Goal: Task Accomplishment & Management: Use online tool/utility

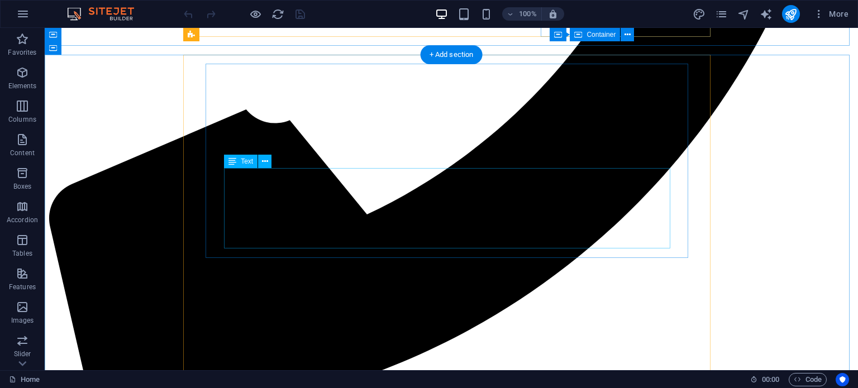
scroll to position [1303, 0]
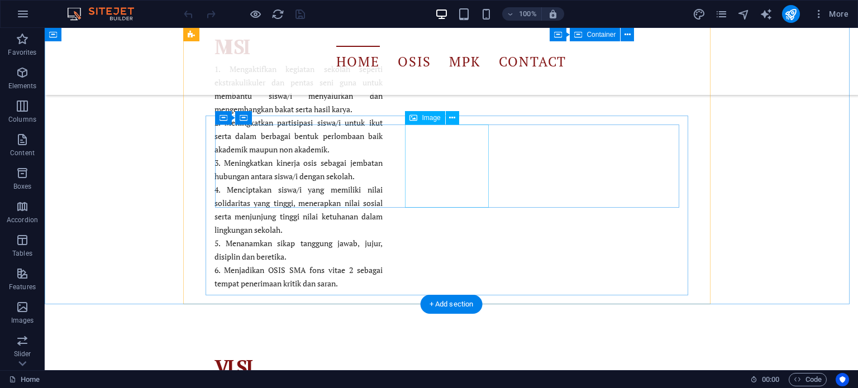
select select "px"
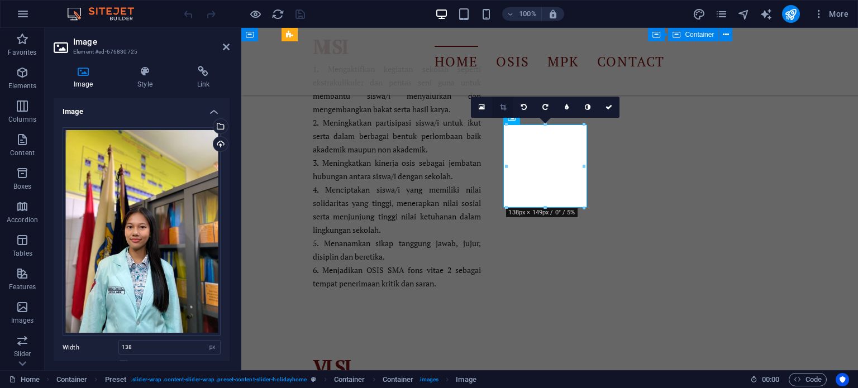
click at [500, 108] on icon at bounding box center [503, 107] width 6 height 7
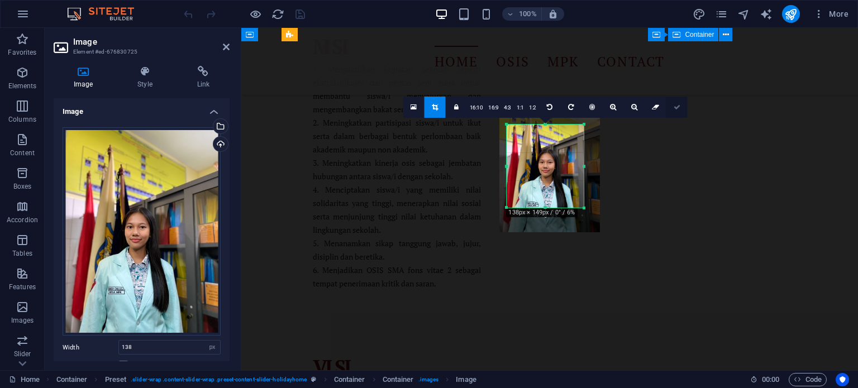
click at [677, 107] on icon at bounding box center [676, 107] width 7 height 7
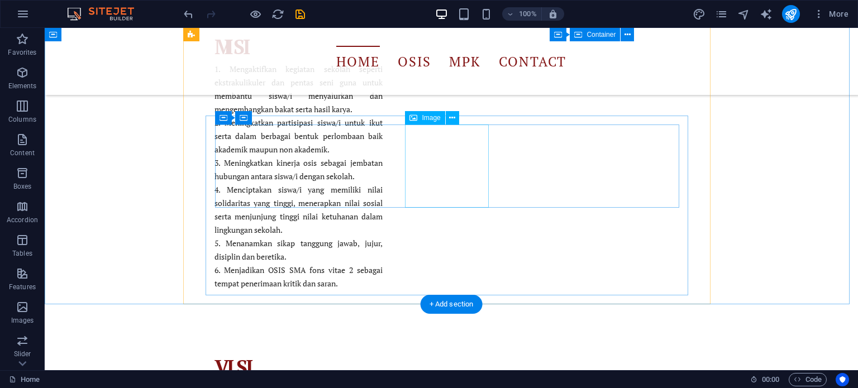
select select "px"
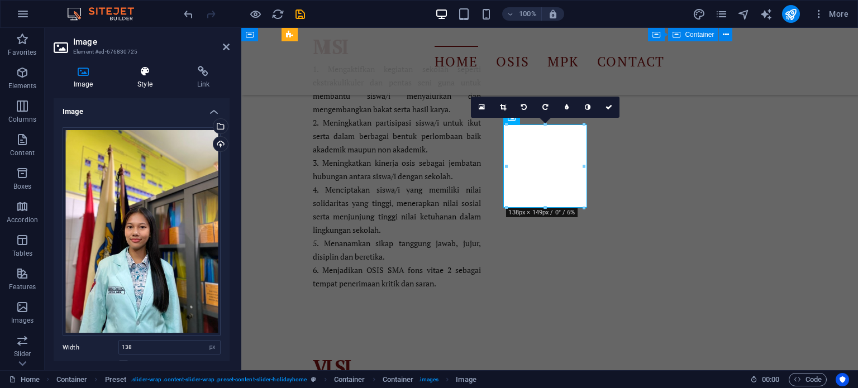
click at [140, 70] on icon at bounding box center [144, 71] width 55 height 11
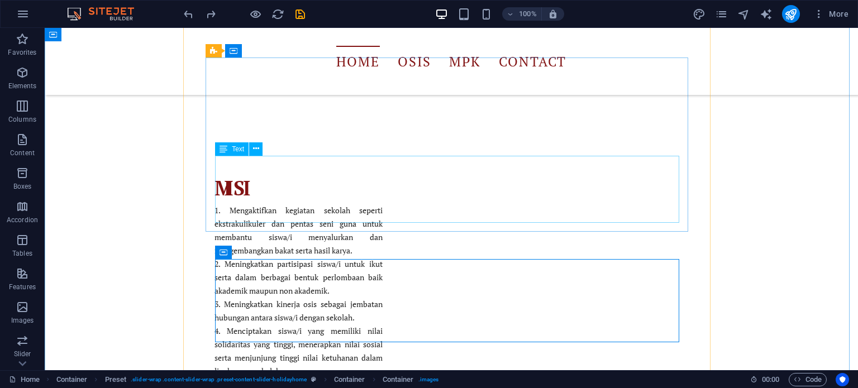
scroll to position [1117, 0]
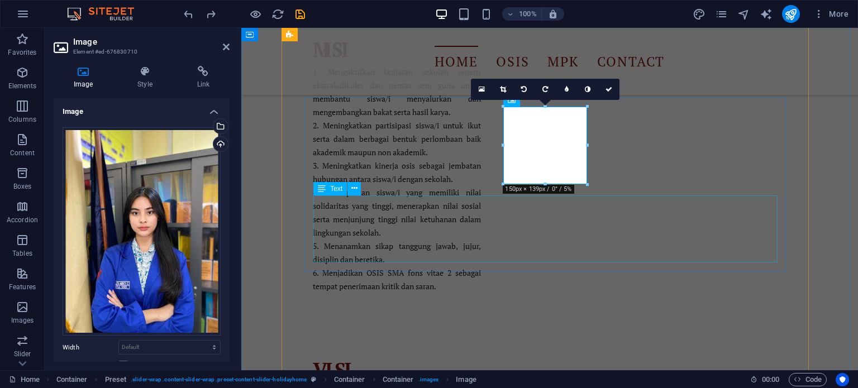
scroll to position [1303, 0]
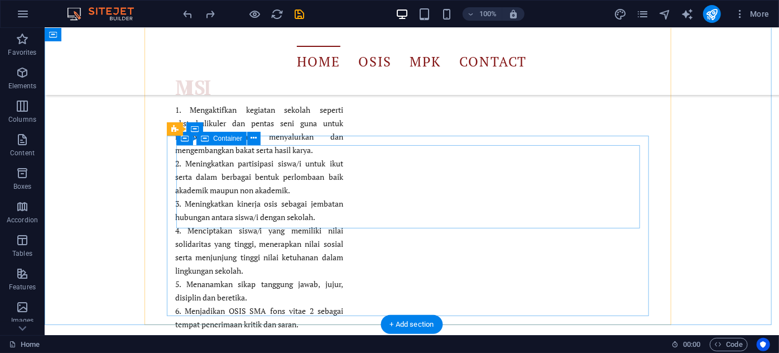
scroll to position [1235, 0]
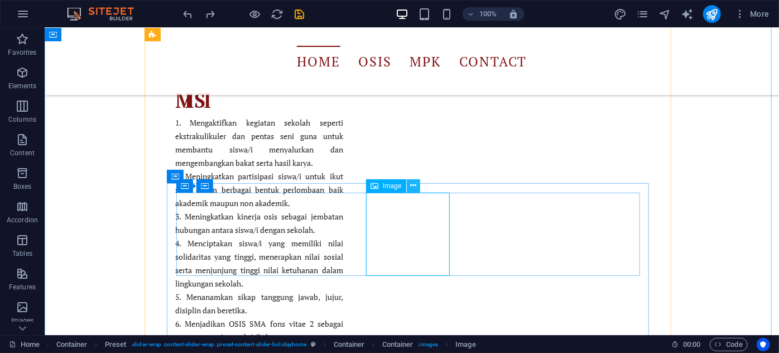
click at [413, 188] on icon at bounding box center [413, 186] width 6 height 12
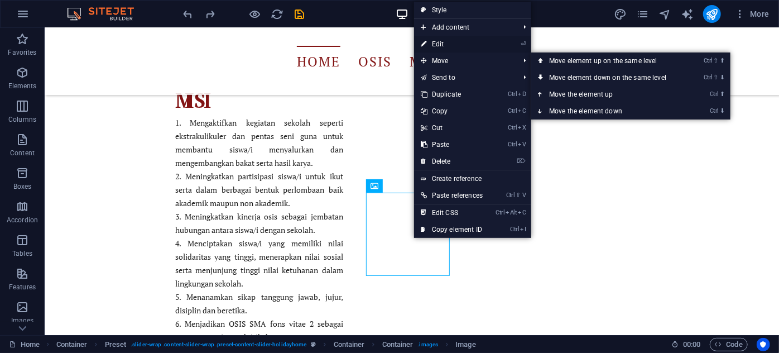
click at [461, 48] on link "⏎ Edit" at bounding box center [451, 44] width 75 height 17
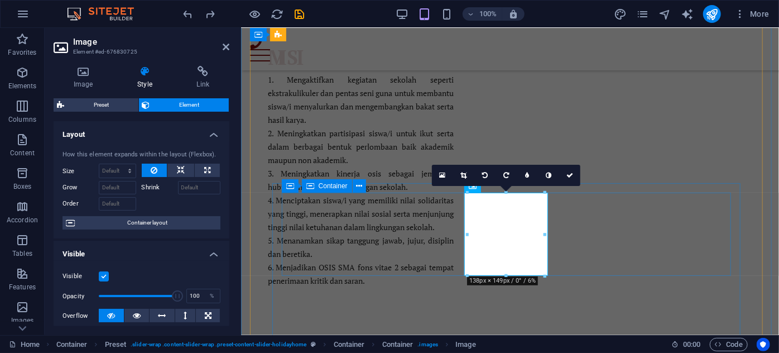
click at [341, 187] on span "Container" at bounding box center [333, 186] width 29 height 7
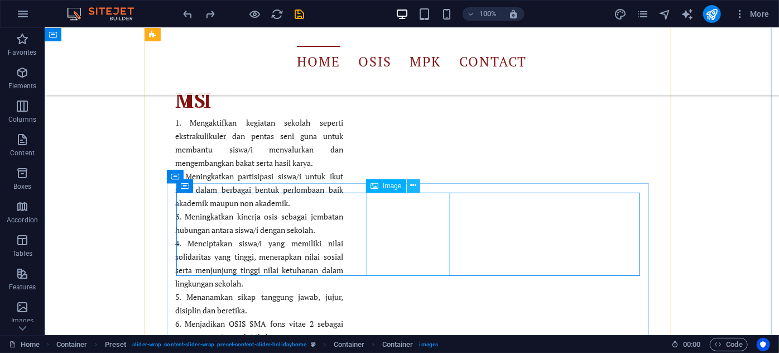
click at [415, 183] on icon at bounding box center [413, 186] width 6 height 12
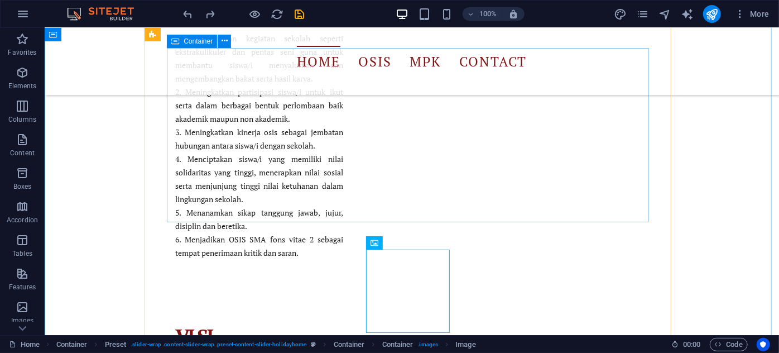
scroll to position [1319, 0]
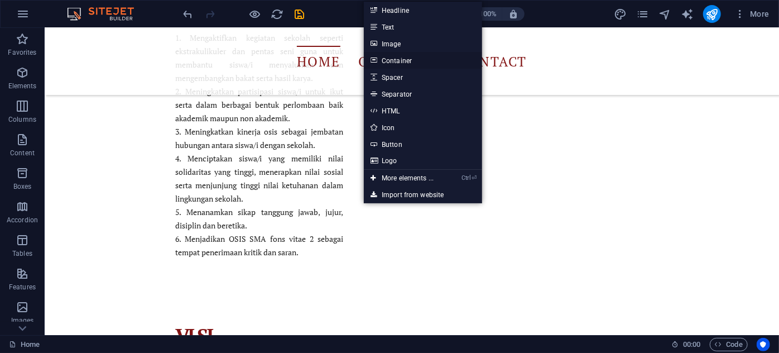
click at [424, 59] on link "Container" at bounding box center [423, 60] width 118 height 17
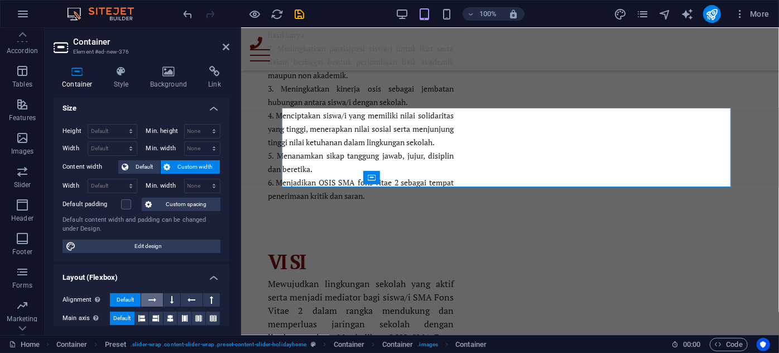
scroll to position [0, 0]
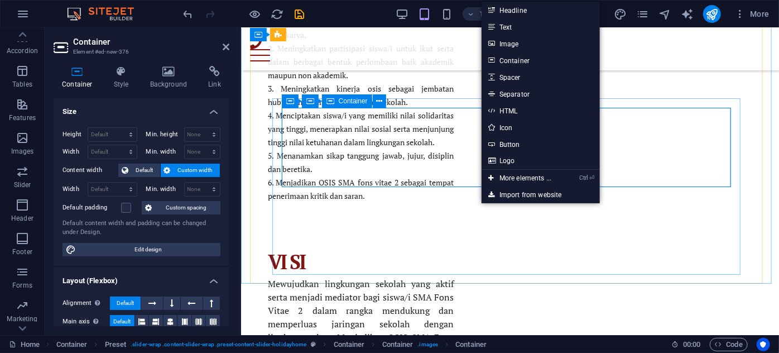
scroll to position [1064, 0]
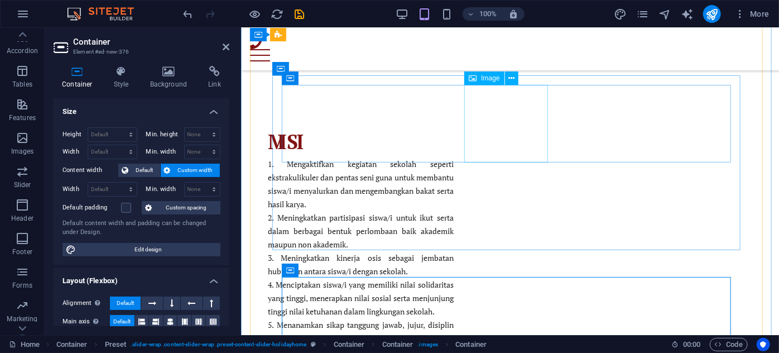
drag, startPoint x: 508, startPoint y: 93, endPoint x: 704, endPoint y: 81, distance: 196.9
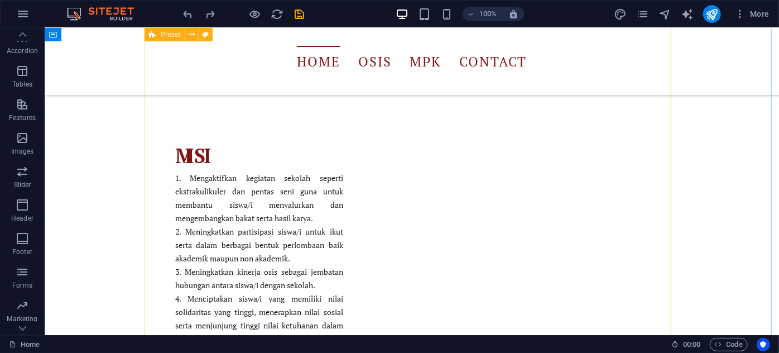
scroll to position [1177, 0]
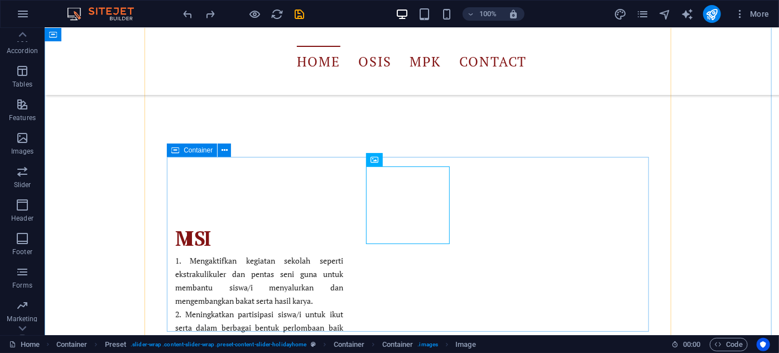
scroll to position [1261, 0]
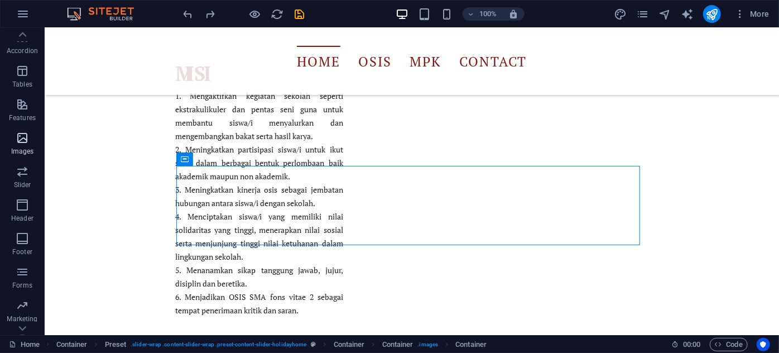
click at [17, 141] on icon "button" at bounding box center [22, 137] width 13 height 13
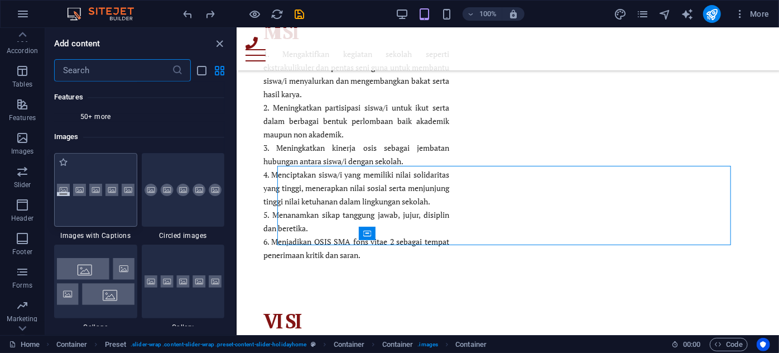
scroll to position [5662, 0]
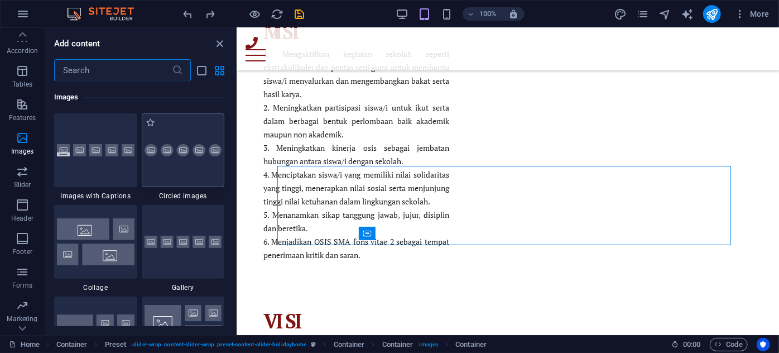
click at [183, 161] on div at bounding box center [183, 150] width 83 height 74
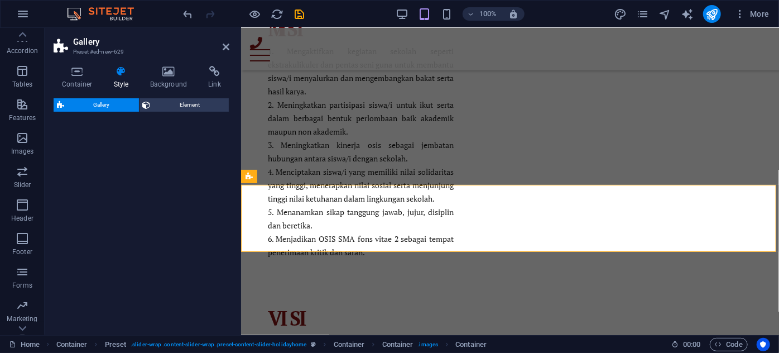
select select "rem"
select select "preset-gallery-v3-circle"
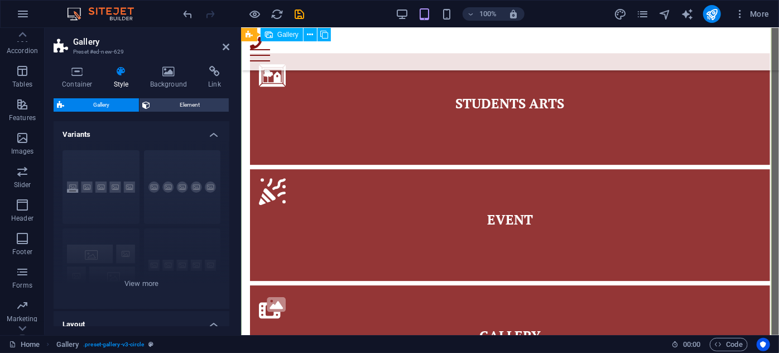
scroll to position [1519, 0]
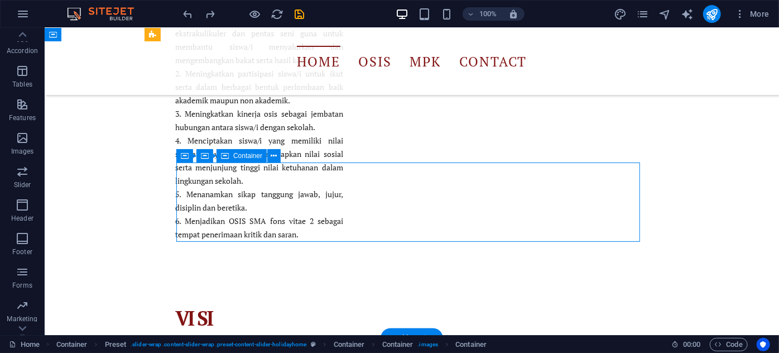
scroll to position [1179, 0]
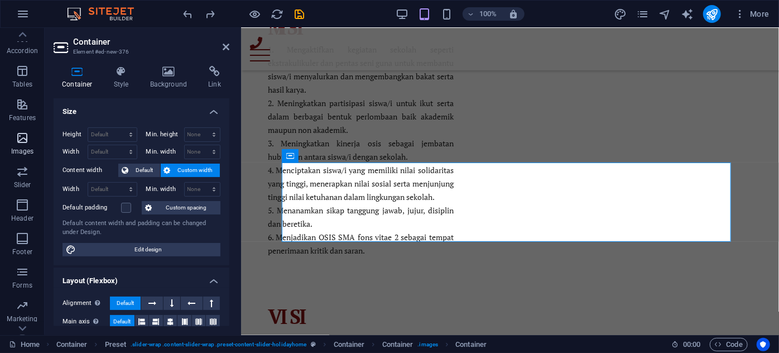
click at [19, 141] on icon "button" at bounding box center [22, 137] width 13 height 13
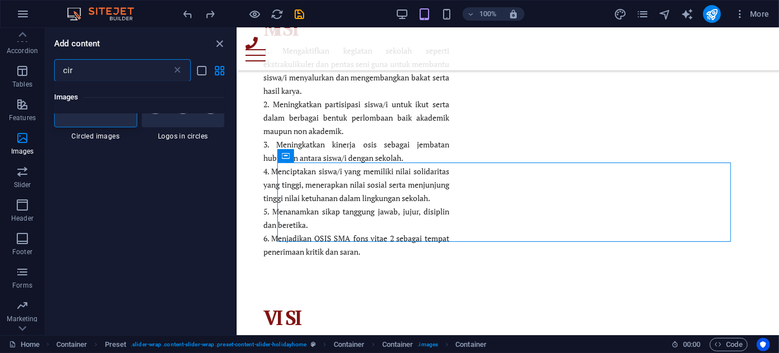
scroll to position [0, 0]
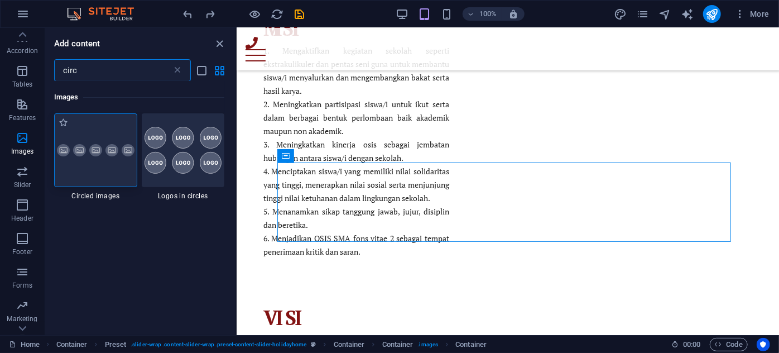
type input "circ"
click at [94, 145] on img at bounding box center [96, 150] width 78 height 13
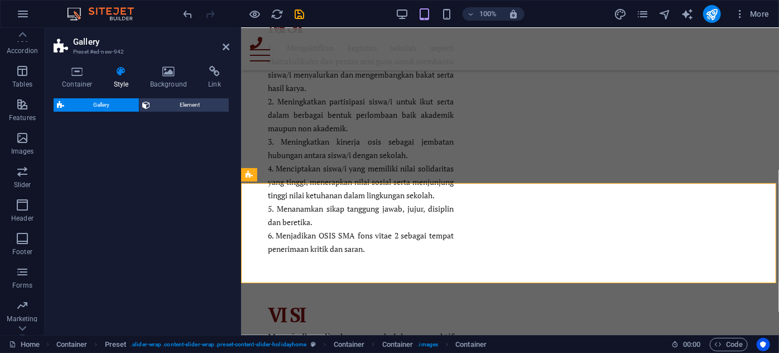
select select "rem"
select select "preset-gallery-v3-circle"
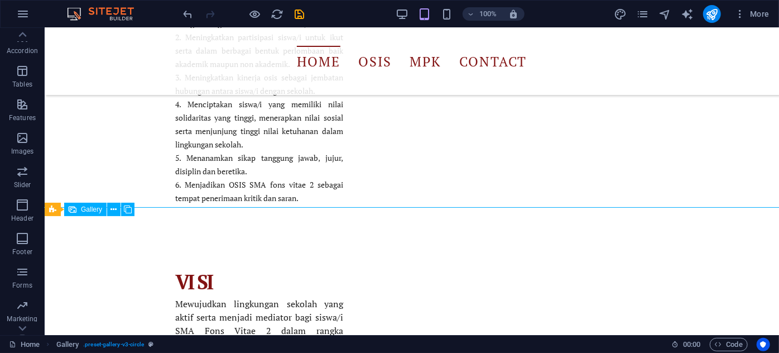
scroll to position [1386, 0]
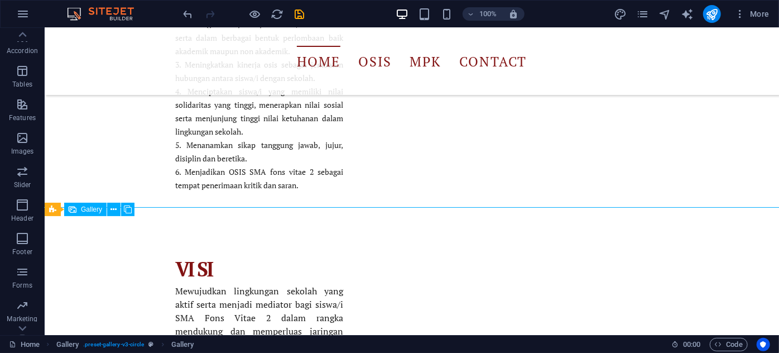
drag, startPoint x: 90, startPoint y: 251, endPoint x: 317, endPoint y: 217, distance: 229.9
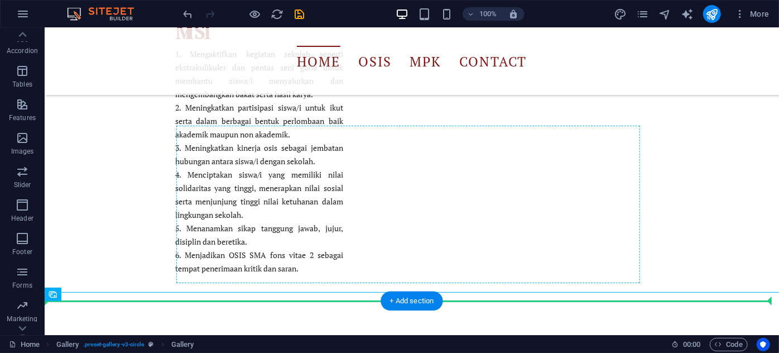
scroll to position [1302, 0]
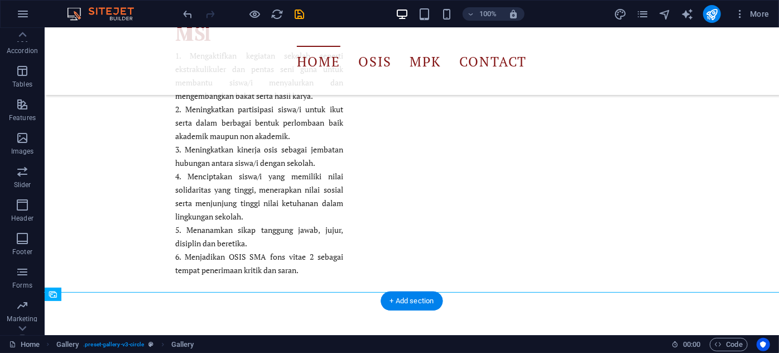
drag, startPoint x: 74, startPoint y: 269, endPoint x: 336, endPoint y: 170, distance: 279.6
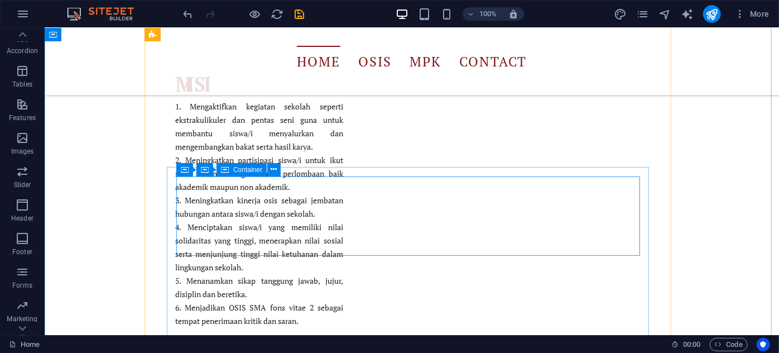
scroll to position [1249, 0]
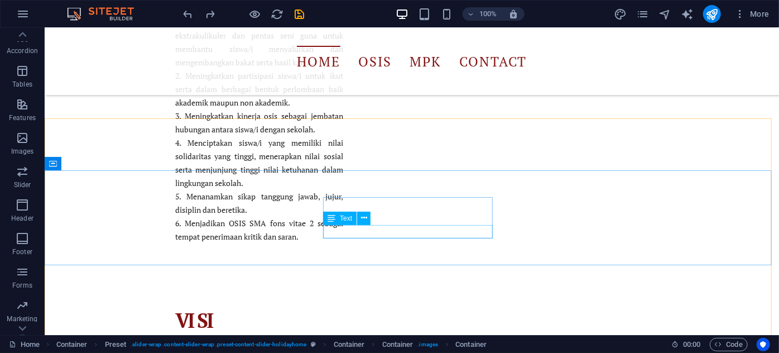
scroll to position [1285, 0]
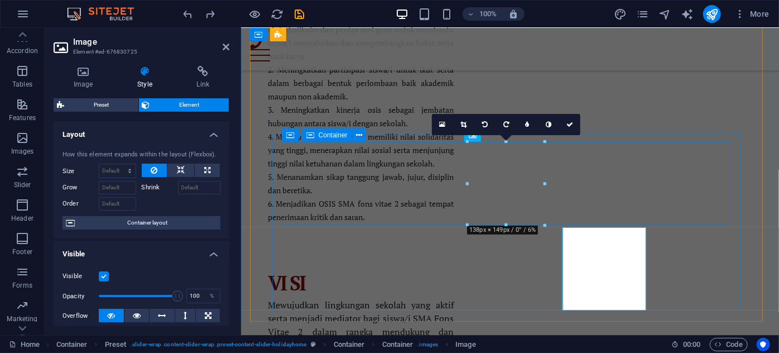
scroll to position [1200, 0]
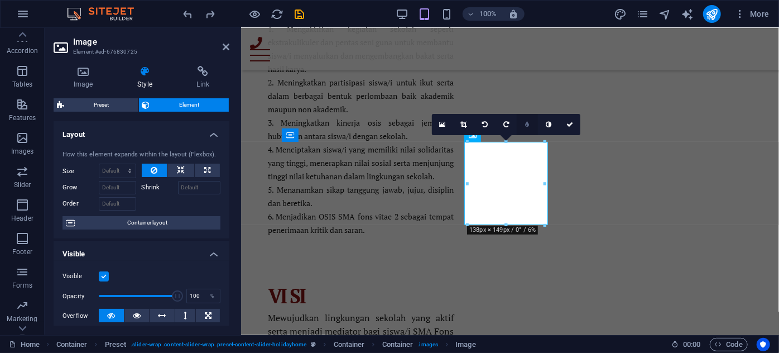
click at [534, 123] on link at bounding box center [527, 124] width 21 height 21
click at [521, 125] on link at bounding box center [519, 124] width 21 height 21
click at [556, 127] on link at bounding box center [548, 124] width 21 height 21
click at [555, 127] on link at bounding box center [548, 124] width 21 height 21
click at [149, 228] on span "Container layout" at bounding box center [147, 222] width 139 height 13
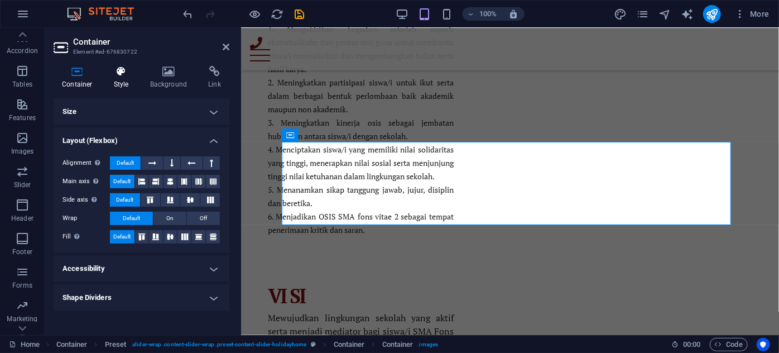
click at [132, 78] on h4 "Style" at bounding box center [124, 77] width 36 height 23
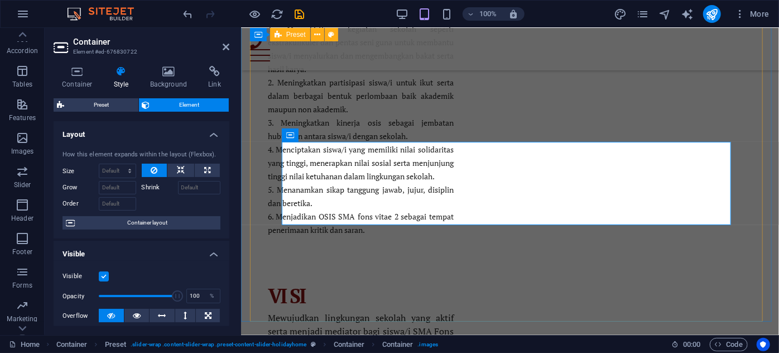
drag, startPoint x: 266, startPoint y: 211, endPoint x: 281, endPoint y: 206, distance: 15.2
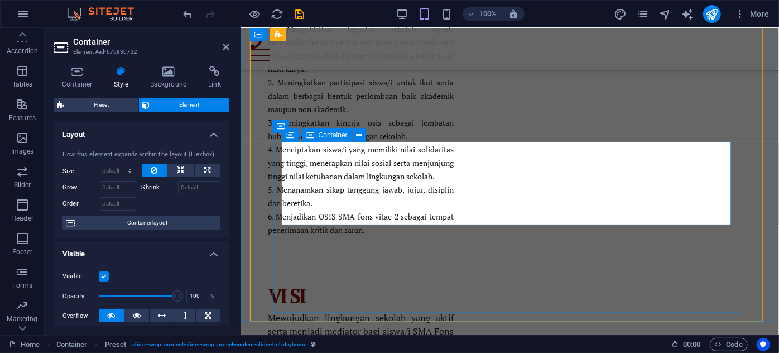
scroll to position [1285, 0]
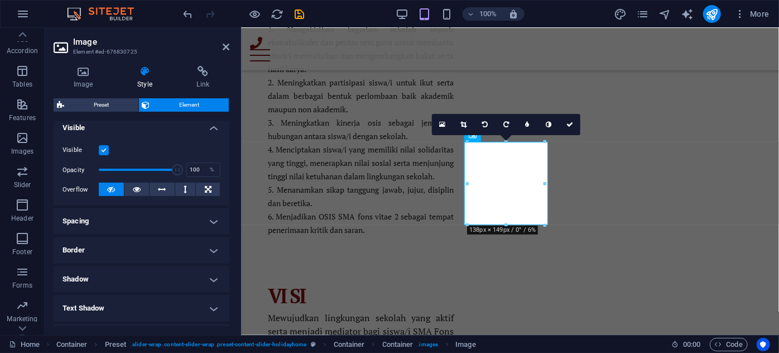
scroll to position [169, 0]
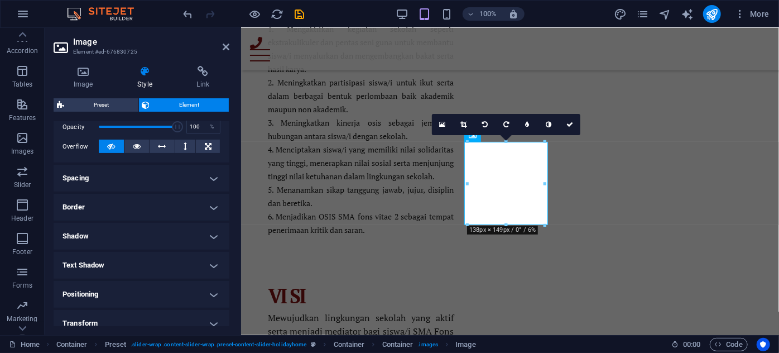
click at [155, 208] on h4 "Border" at bounding box center [142, 207] width 176 height 27
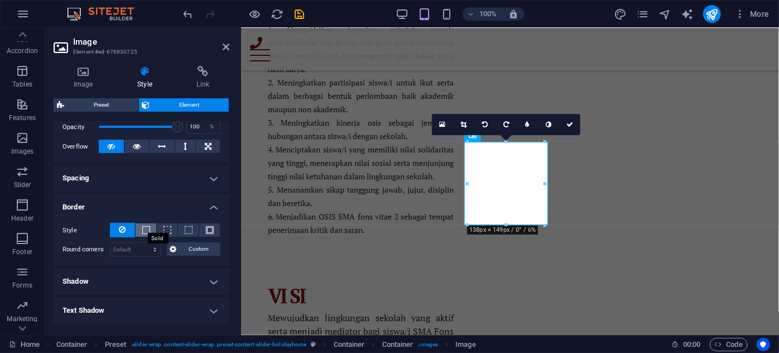
click at [149, 230] on span at bounding box center [146, 230] width 8 height 8
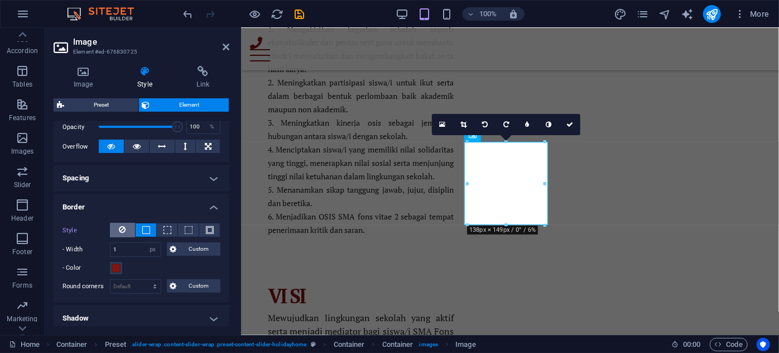
click at [126, 230] on button at bounding box center [122, 230] width 25 height 15
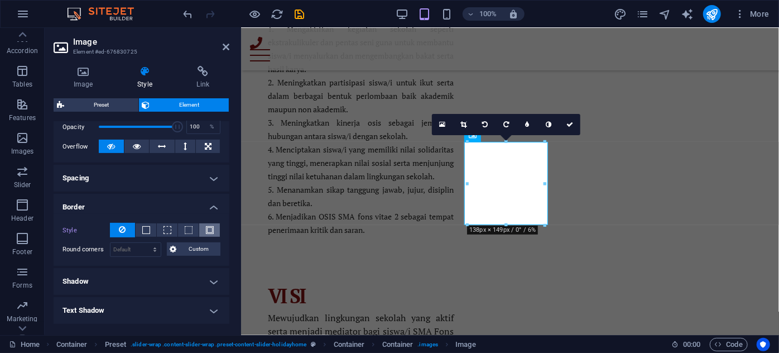
click at [207, 230] on span at bounding box center [210, 230] width 8 height 8
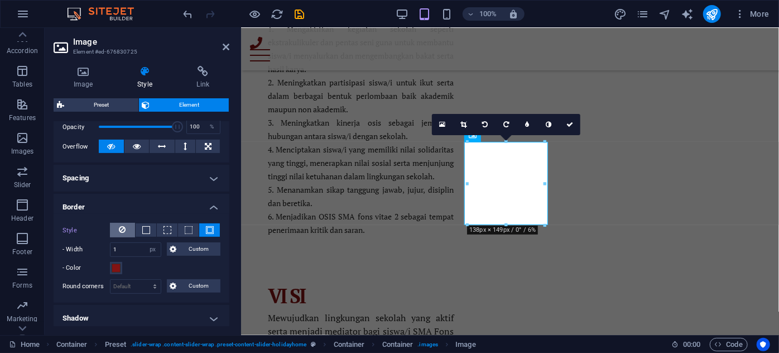
click at [125, 230] on icon at bounding box center [122, 229] width 7 height 13
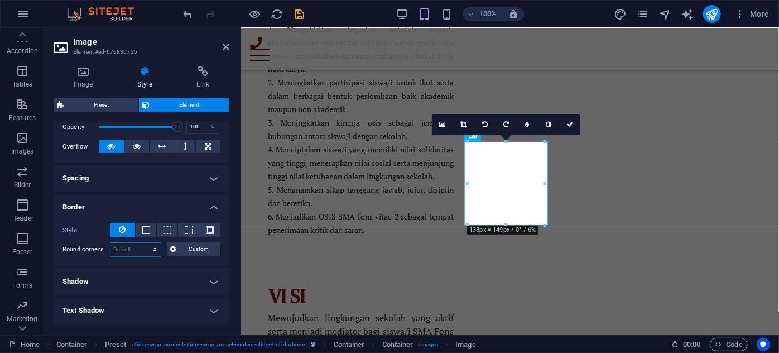
click at [138, 247] on select "Default px rem % vh vw Custom" at bounding box center [136, 249] width 50 height 13
click at [111, 243] on select "Default px rem % vh vw Custom" at bounding box center [136, 249] width 50 height 13
select select "DISABLED_OPTION_VALUE"
click at [178, 250] on button "Custom" at bounding box center [194, 248] width 54 height 13
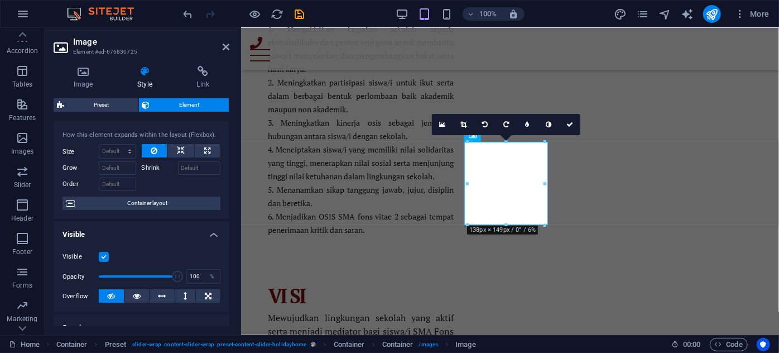
scroll to position [0, 0]
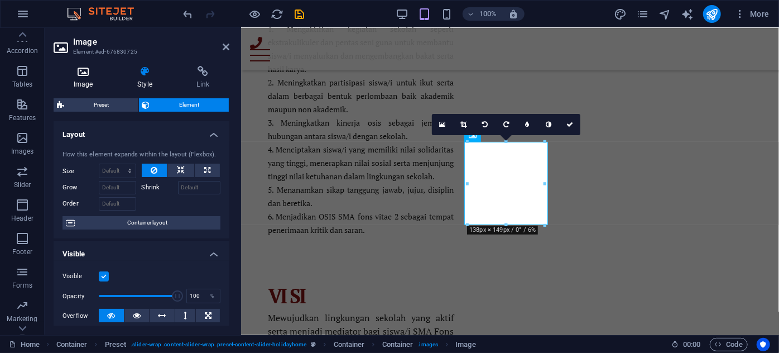
click at [83, 83] on h4 "Image" at bounding box center [86, 77] width 64 height 23
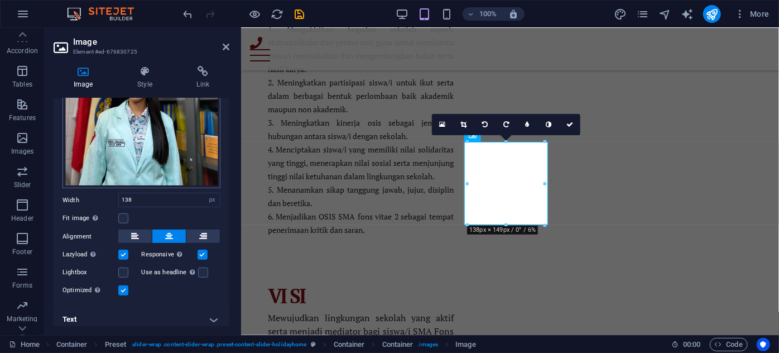
scroll to position [151, 0]
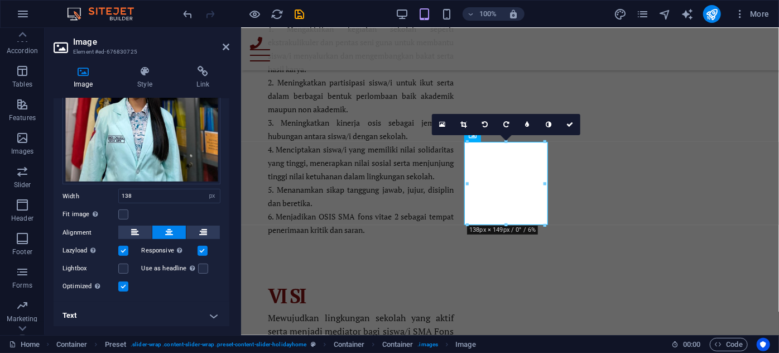
click at [202, 246] on label at bounding box center [203, 251] width 10 height 10
click at [0, 0] on input "Responsive Automatically load retina image and smartphone optimized sizes." at bounding box center [0, 0] width 0 height 0
click at [128, 248] on label at bounding box center [123, 251] width 10 height 10
click at [0, 0] on input "Lazyload Loading images after the page loads improves page speed." at bounding box center [0, 0] width 0 height 0
click at [126, 248] on label at bounding box center [123, 251] width 10 height 10
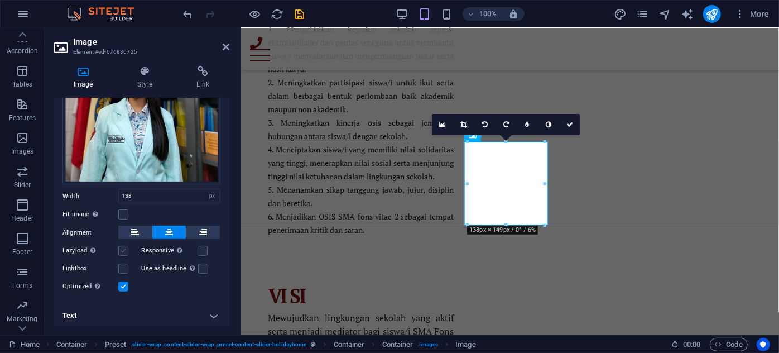
click at [0, 0] on input "Lazyload Loading images after the page loads improves page speed." at bounding box center [0, 0] width 0 height 0
click at [206, 247] on label at bounding box center [203, 251] width 10 height 10
click at [0, 0] on input "Responsive Automatically load retina image and smartphone optimized sizes." at bounding box center [0, 0] width 0 height 0
click at [126, 284] on label at bounding box center [123, 286] width 10 height 10
click at [0, 0] on input "Optimized Images are compressed to improve page speed." at bounding box center [0, 0] width 0 height 0
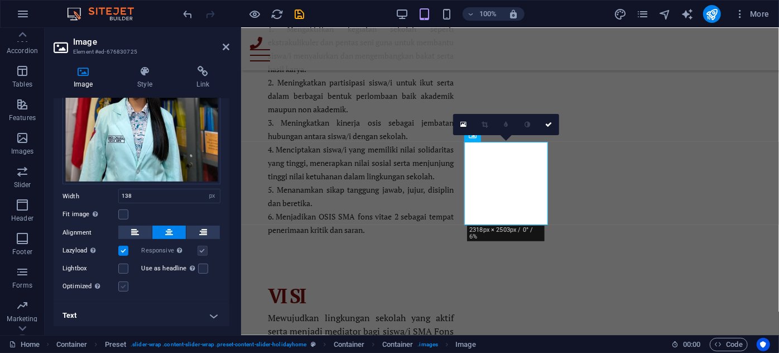
click at [126, 284] on label at bounding box center [123, 286] width 10 height 10
click at [0, 0] on input "Optimized Images are compressed to improve page speed." at bounding box center [0, 0] width 0 height 0
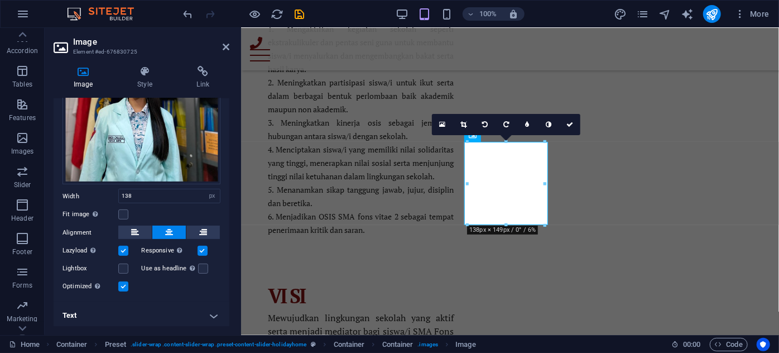
click at [126, 284] on label at bounding box center [123, 286] width 10 height 10
click at [0, 0] on input "Optimized Images are compressed to improve page speed." at bounding box center [0, 0] width 0 height 0
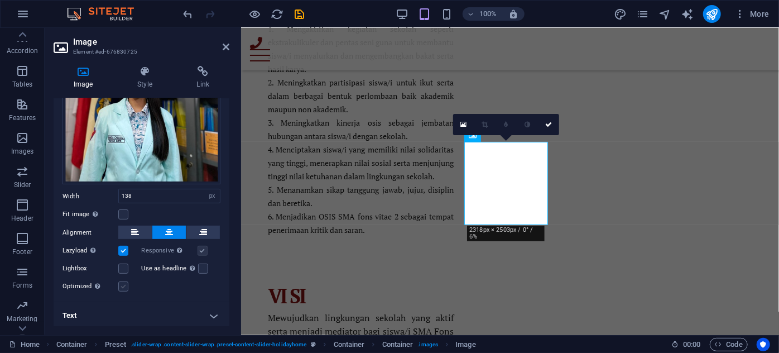
click at [126, 284] on label at bounding box center [123, 286] width 10 height 10
click at [0, 0] on input "Optimized Images are compressed to improve page speed." at bounding box center [0, 0] width 0 height 0
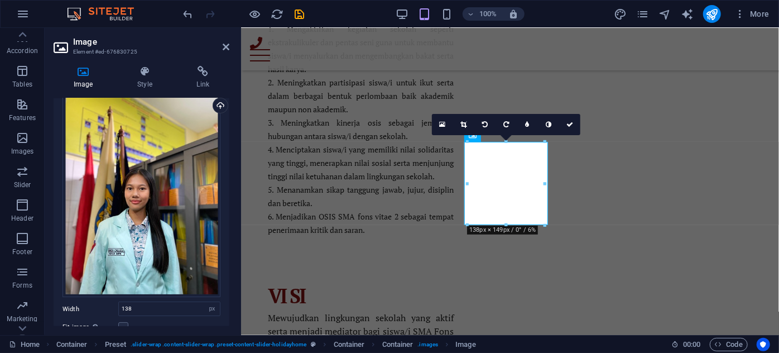
scroll to position [0, 0]
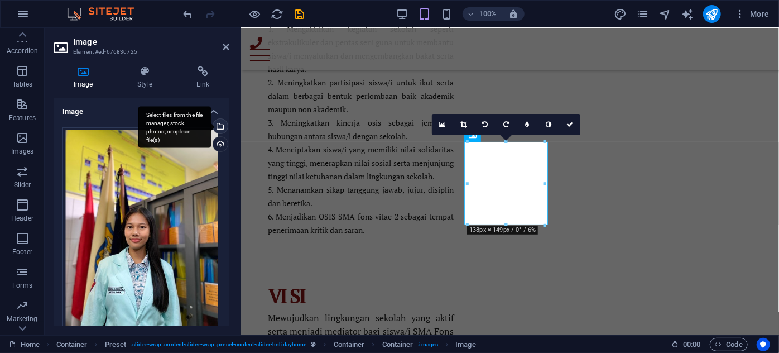
click at [223, 125] on div "Select files from the file manager, stock photos, or upload file(s)" at bounding box center [219, 127] width 17 height 17
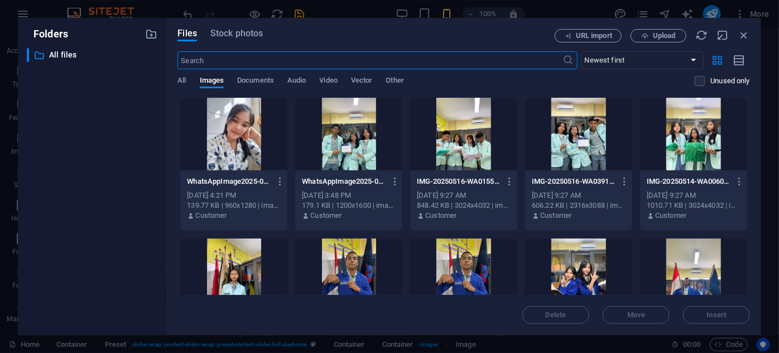
scroll to position [1332, 0]
click at [255, 151] on div at bounding box center [233, 134] width 107 height 73
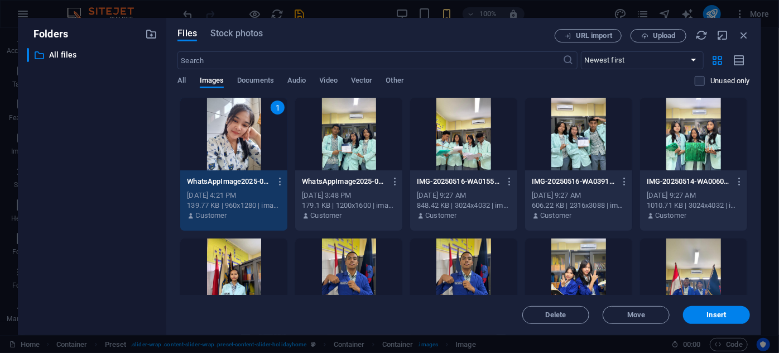
click at [255, 151] on div "1" at bounding box center [233, 134] width 107 height 73
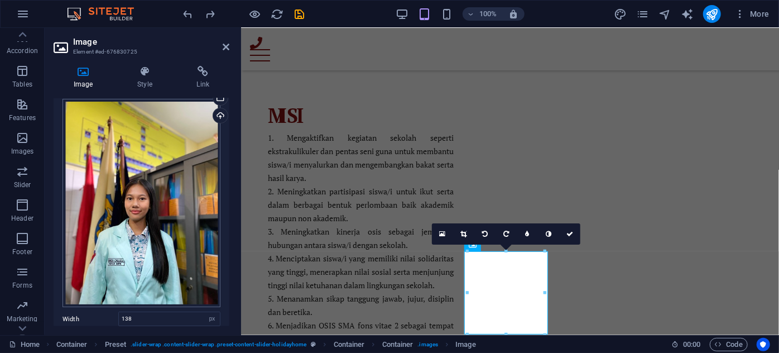
scroll to position [0, 0]
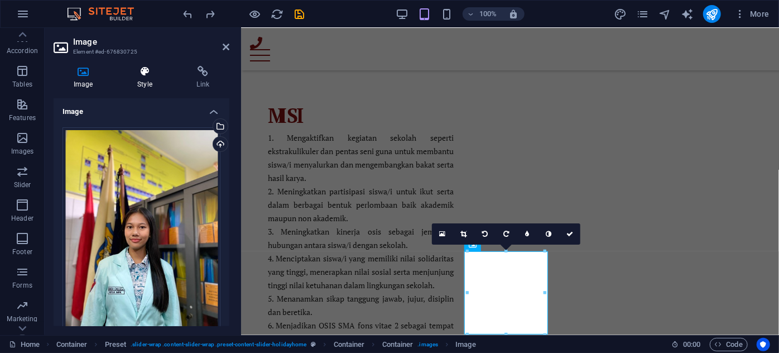
click at [148, 75] on icon at bounding box center [144, 71] width 55 height 11
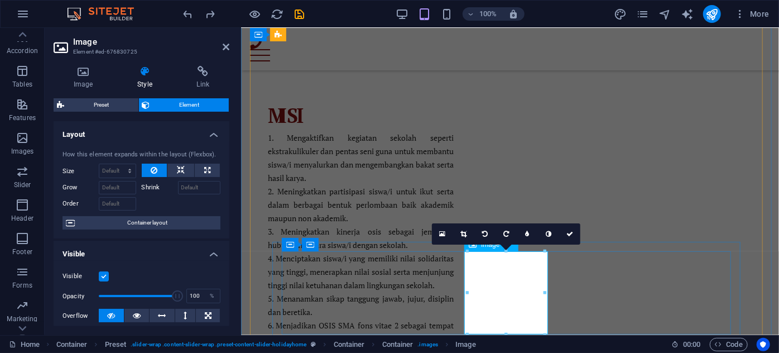
click at [469, 346] on span "Image" at bounding box center [466, 344] width 20 height 13
click at [468, 346] on span "Image" at bounding box center [466, 344] width 20 height 13
click at [425, 343] on span ". images" at bounding box center [428, 344] width 21 height 13
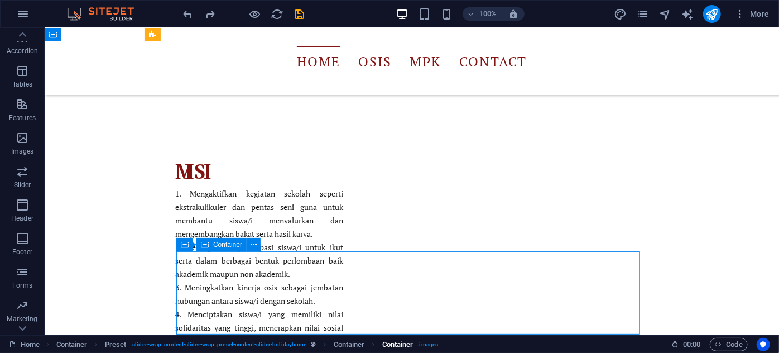
scroll to position [1176, 0]
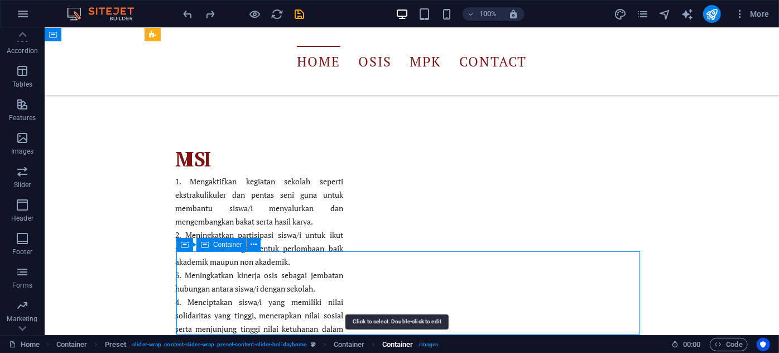
click at [403, 342] on span "Container" at bounding box center [397, 344] width 31 height 13
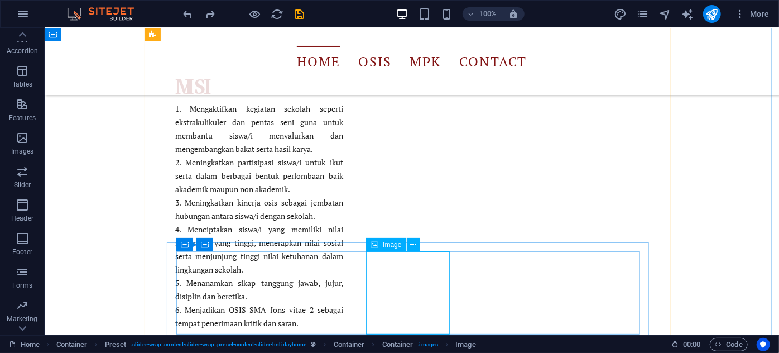
scroll to position [1091, 0]
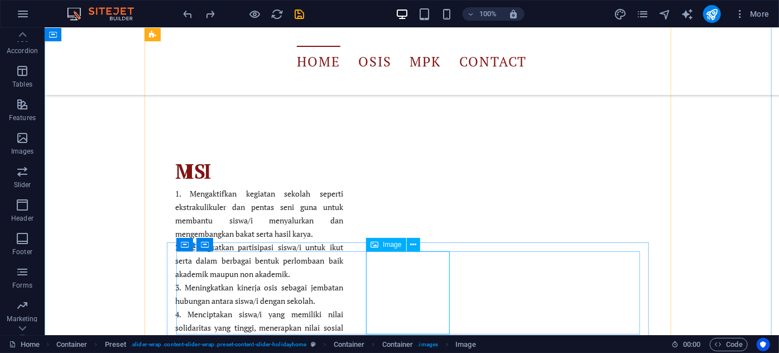
select select "px"
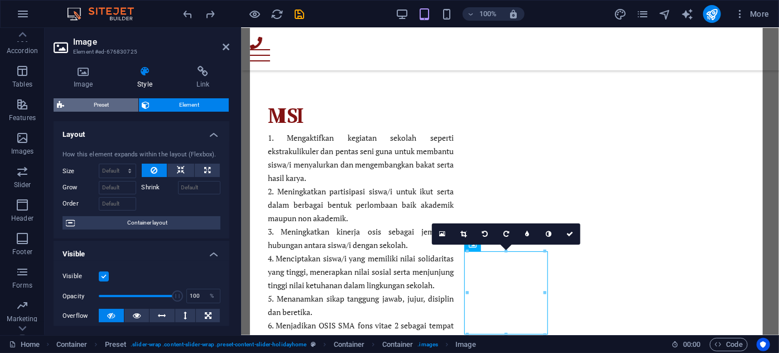
click at [103, 99] on span "Preset" at bounding box center [102, 104] width 68 height 13
select select "px"
select select "rem"
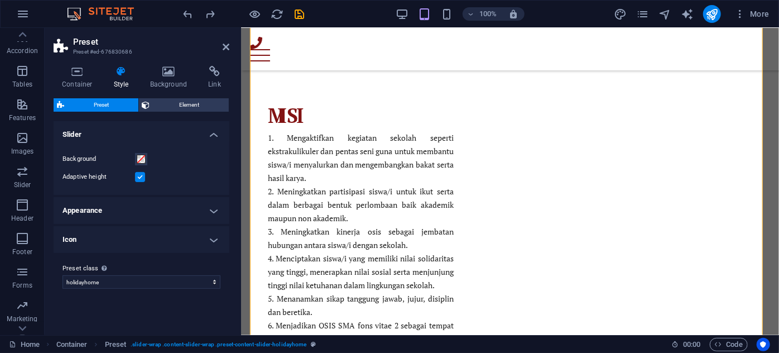
click at [111, 215] on h4 "Appearance" at bounding box center [142, 210] width 176 height 27
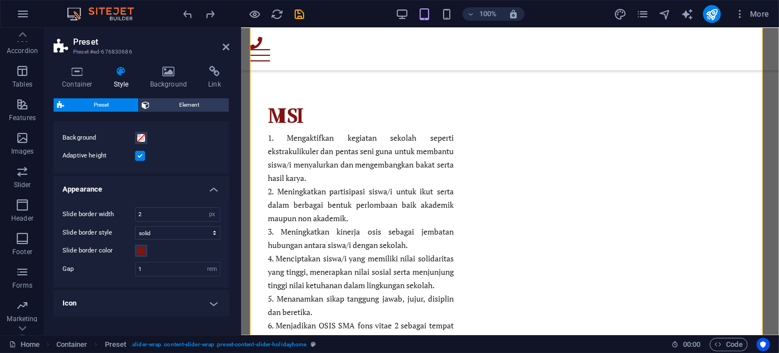
scroll to position [55, 0]
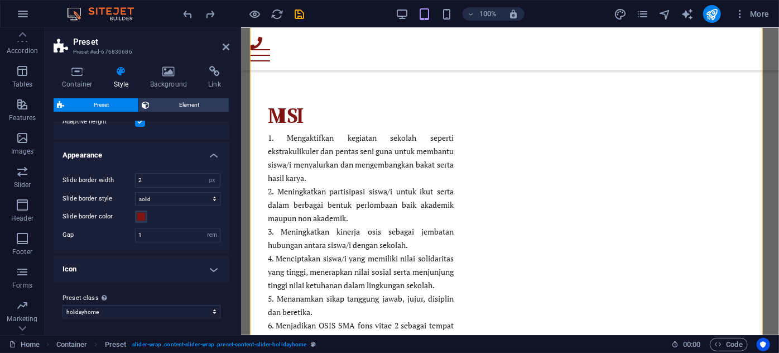
click at [148, 269] on h4 "Icon" at bounding box center [142, 269] width 176 height 27
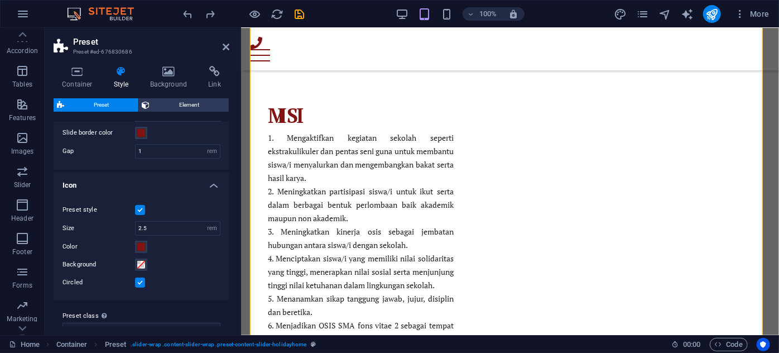
scroll to position [140, 0]
click at [173, 107] on span "Element" at bounding box center [190, 104] width 73 height 13
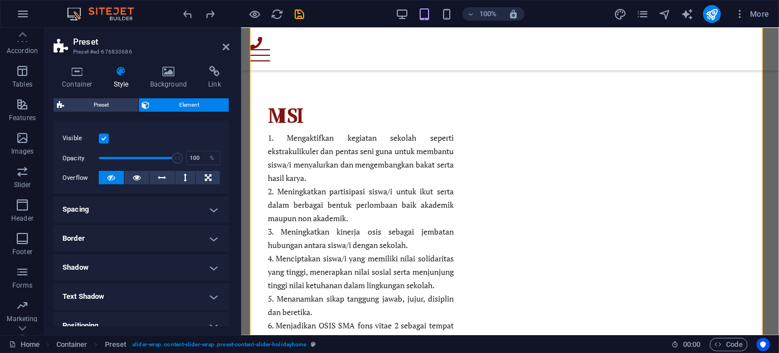
scroll to position [169, 0]
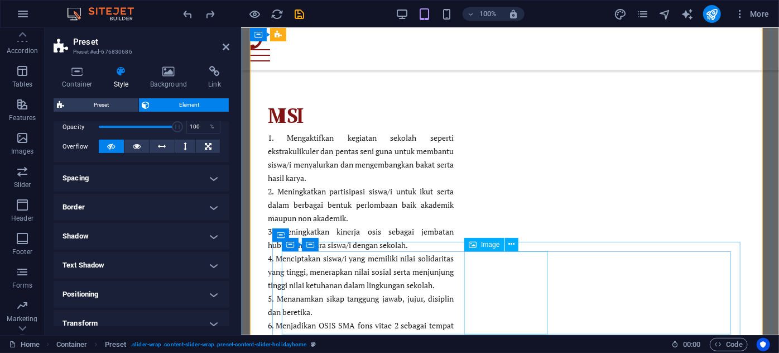
select select "px"
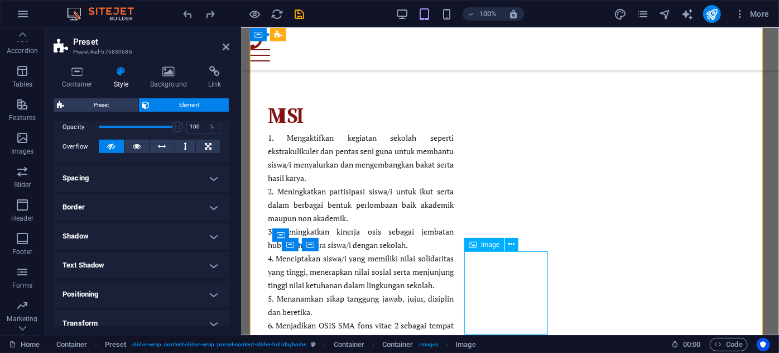
select select "px"
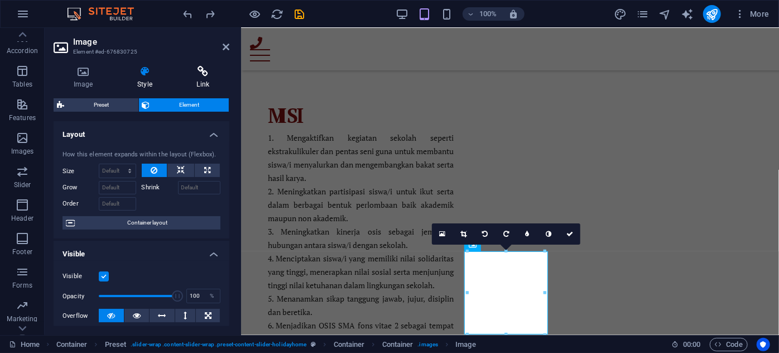
click at [198, 70] on icon at bounding box center [203, 71] width 52 height 11
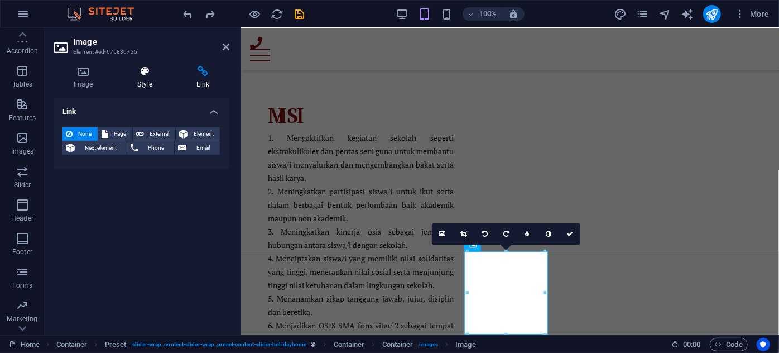
click at [136, 69] on icon at bounding box center [144, 71] width 55 height 11
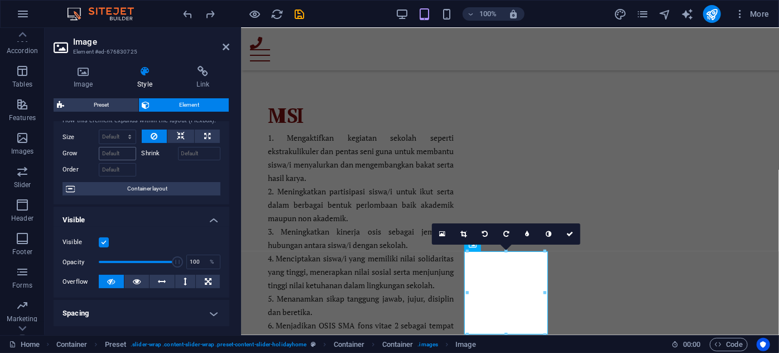
scroll to position [84, 0]
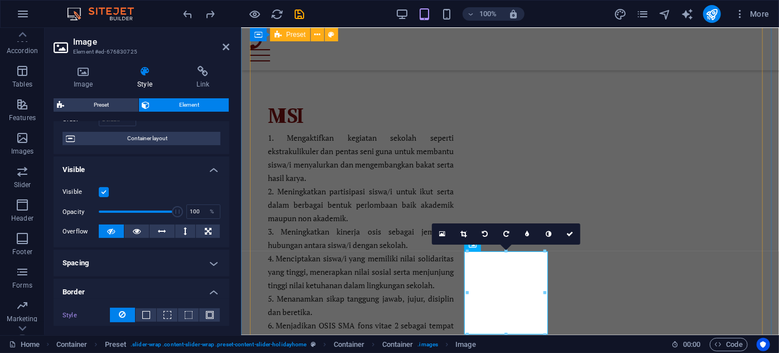
drag, startPoint x: 406, startPoint y: 237, endPoint x: 252, endPoint y: 223, distance: 154.7
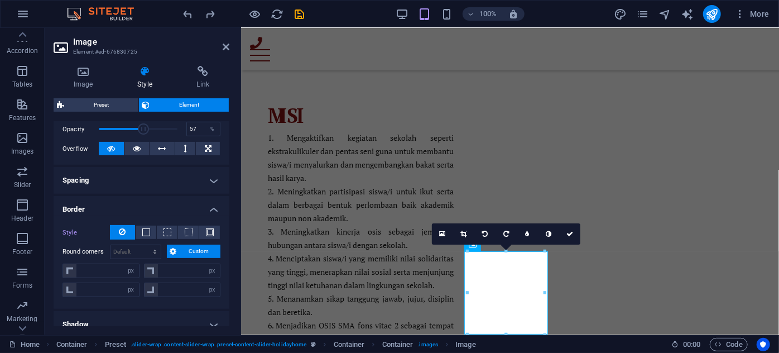
scroll to position [169, 0]
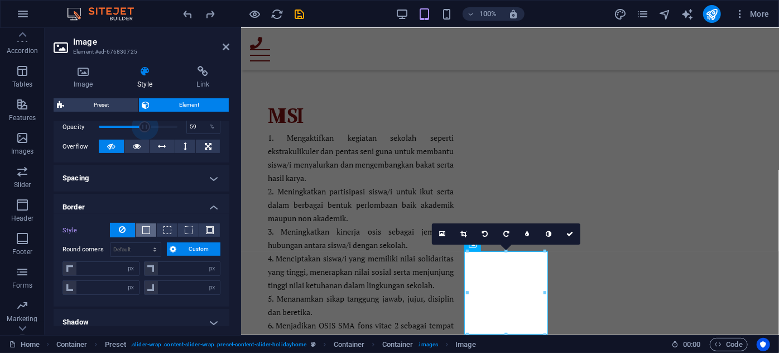
click at [144, 228] on span at bounding box center [146, 230] width 8 height 8
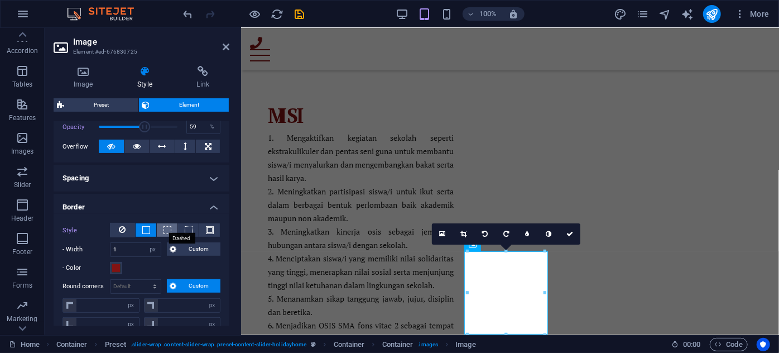
click at [164, 228] on span at bounding box center [168, 230] width 8 height 8
click at [127, 228] on button at bounding box center [122, 230] width 25 height 15
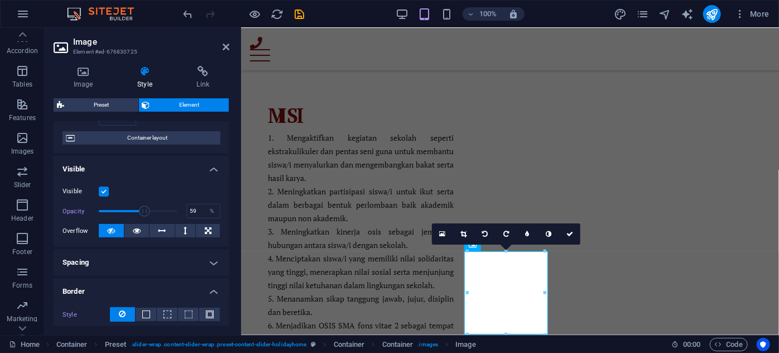
scroll to position [84, 0]
drag, startPoint x: 140, startPoint y: 207, endPoint x: 86, endPoint y: 214, distance: 54.1
click at [86, 214] on div "Opacity 1 %" at bounding box center [142, 211] width 158 height 17
type input "100"
drag, startPoint x: 101, startPoint y: 209, endPoint x: 184, endPoint y: 217, distance: 84.1
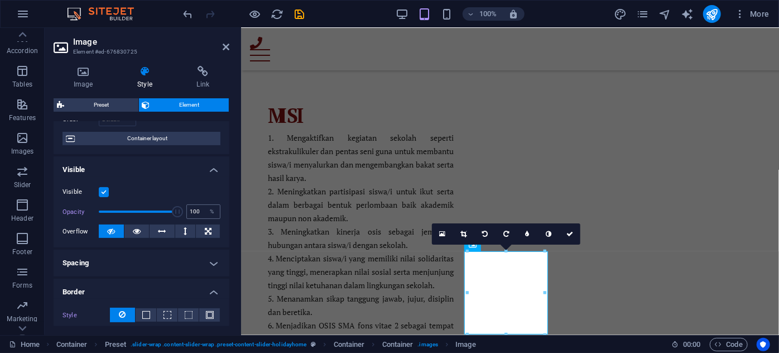
click at [184, 217] on div "Opacity 100 %" at bounding box center [142, 211] width 158 height 17
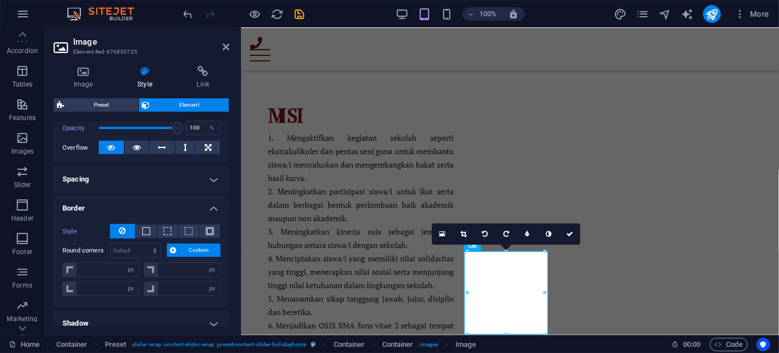
scroll to position [169, 0]
click at [144, 173] on h4 "Spacing" at bounding box center [142, 178] width 176 height 27
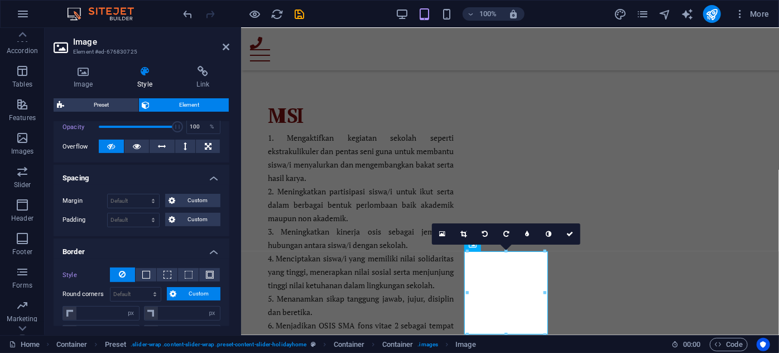
scroll to position [254, 0]
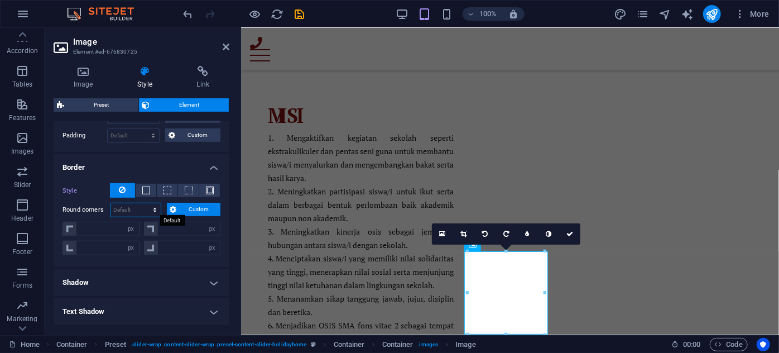
click at [147, 203] on select "Default px rem % vh vw Custom" at bounding box center [136, 209] width 50 height 13
click at [80, 227] on input "number" at bounding box center [107, 228] width 63 height 13
type input "100"
type input "0"
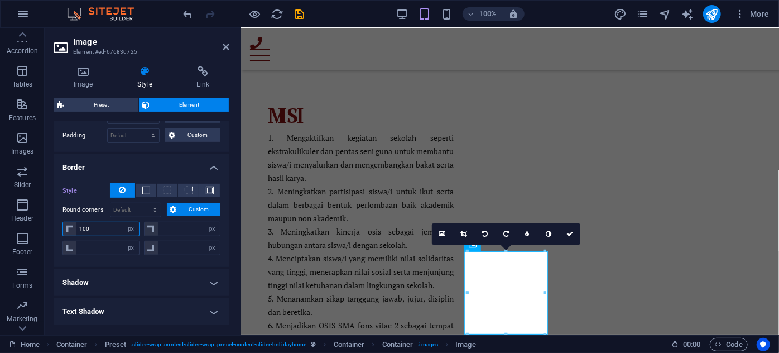
type input "0"
type input "1"
type input "50"
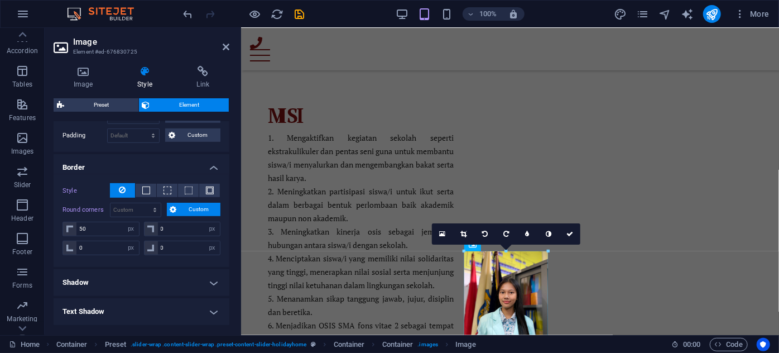
drag, startPoint x: 547, startPoint y: 295, endPoint x: 598, endPoint y: 302, distance: 51.9
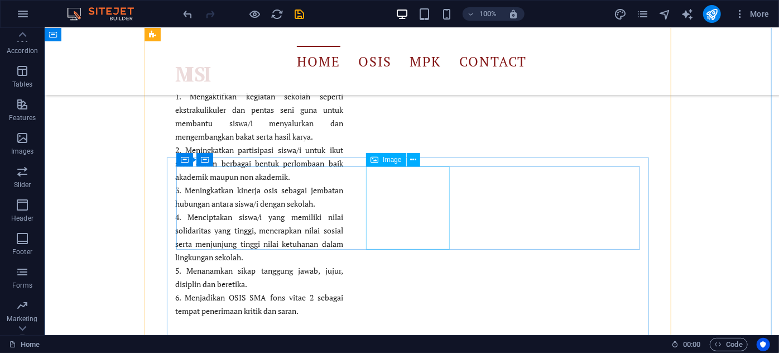
select select "px"
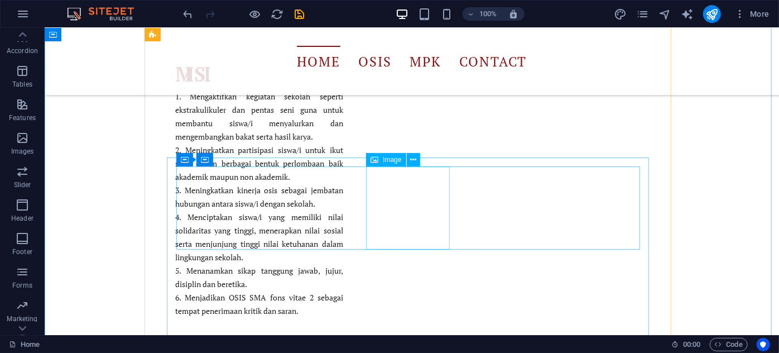
select select "px"
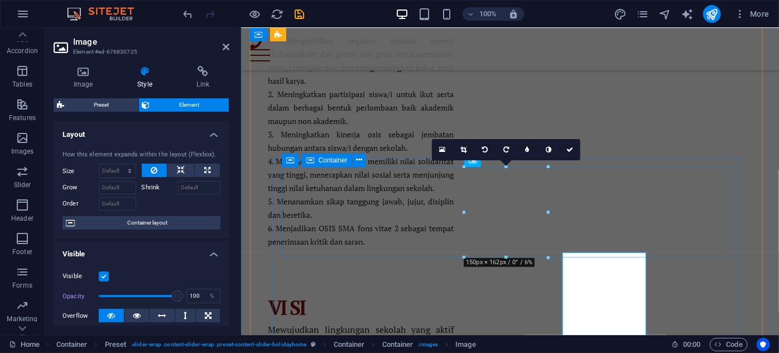
scroll to position [1175, 0]
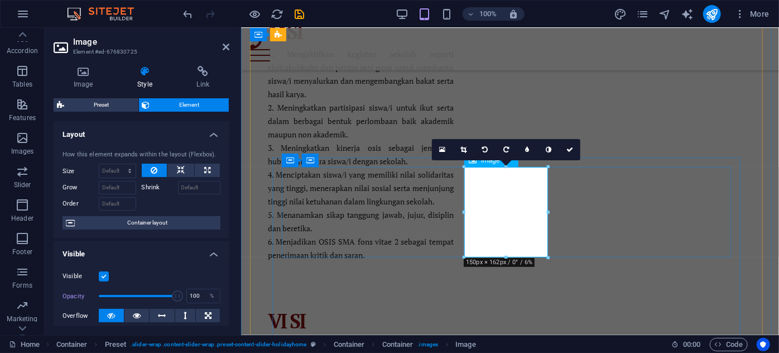
drag, startPoint x: 530, startPoint y: 227, endPoint x: 537, endPoint y: 224, distance: 7.8
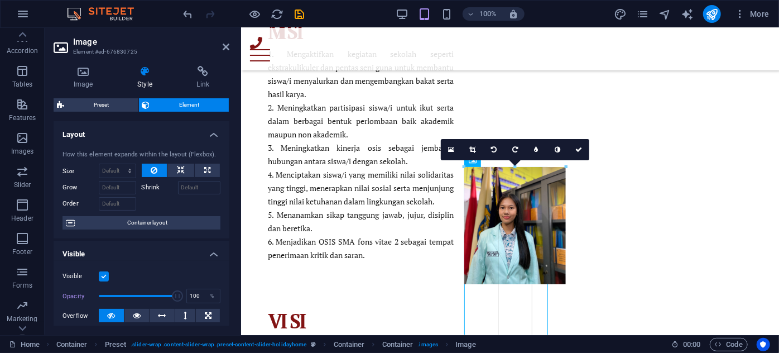
drag, startPoint x: 548, startPoint y: 213, endPoint x: 565, endPoint y: 218, distance: 17.5
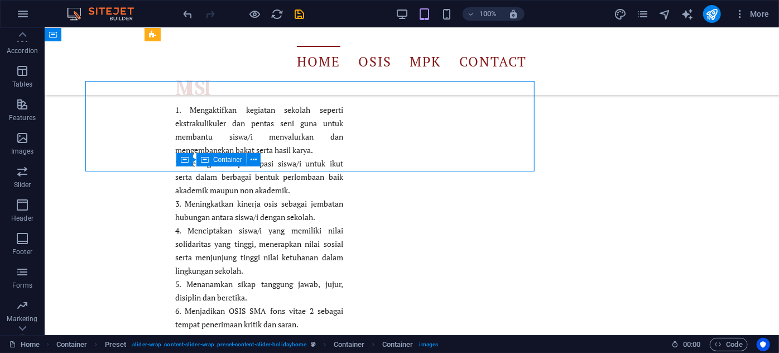
scroll to position [1261, 0]
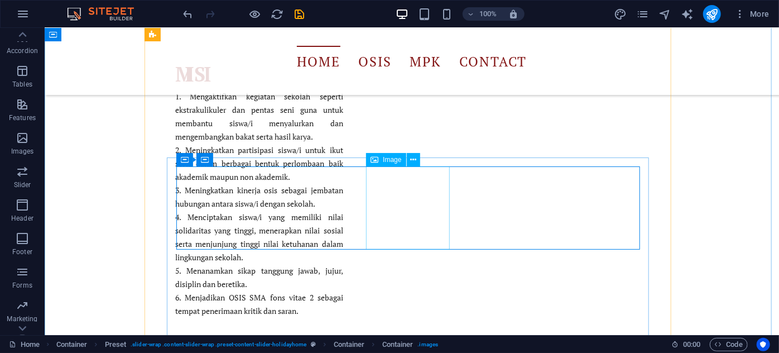
select select "px"
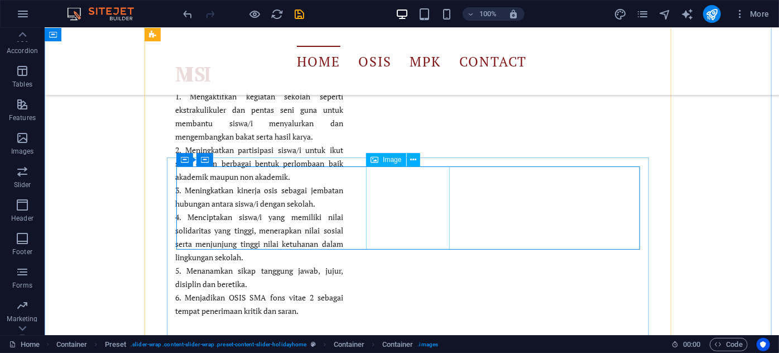
select select "px"
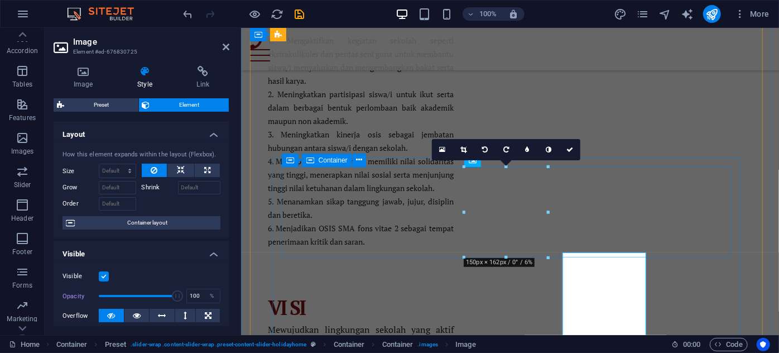
scroll to position [1175, 0]
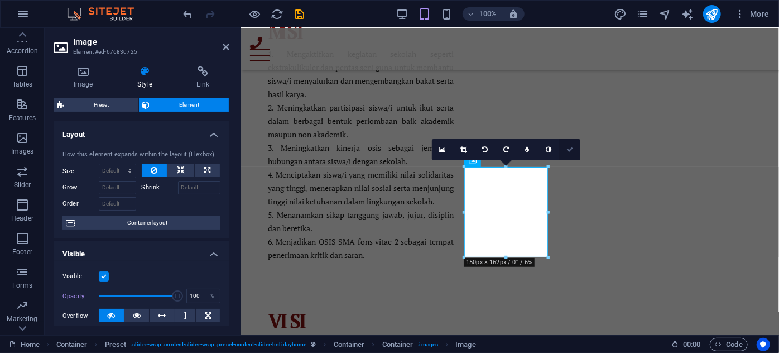
click at [568, 149] on icon at bounding box center [570, 149] width 7 height 7
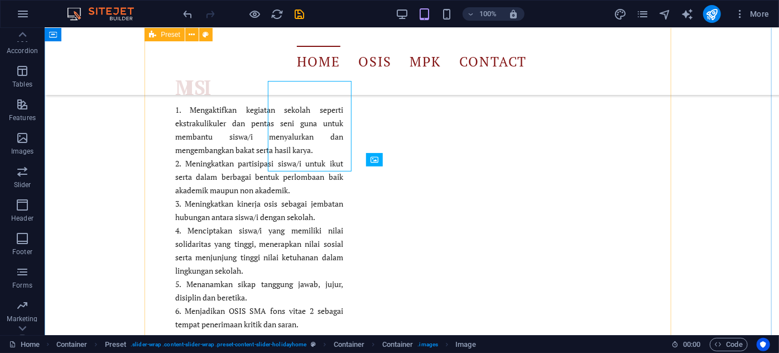
scroll to position [1261, 0]
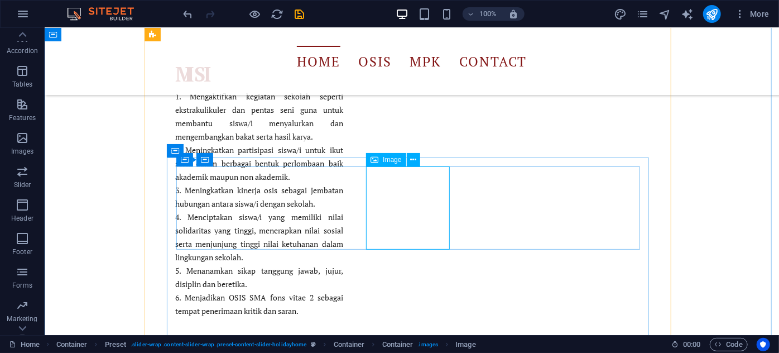
select select "px"
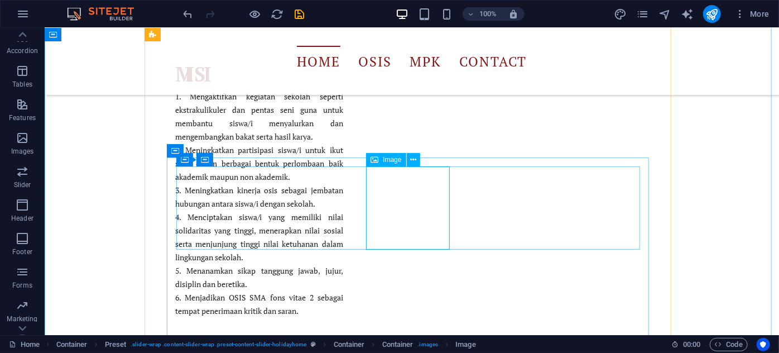
select select "px"
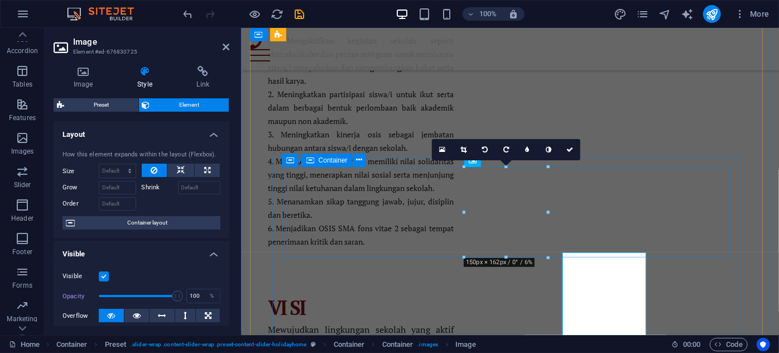
scroll to position [1175, 0]
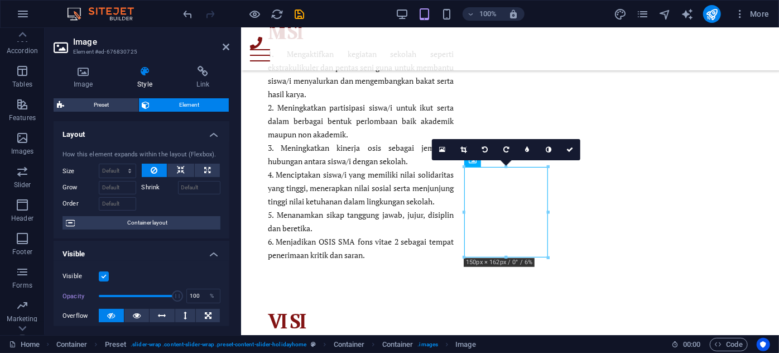
drag, startPoint x: 504, startPoint y: 207, endPoint x: 381, endPoint y: 207, distance: 122.8
click at [572, 147] on icon at bounding box center [570, 149] width 7 height 7
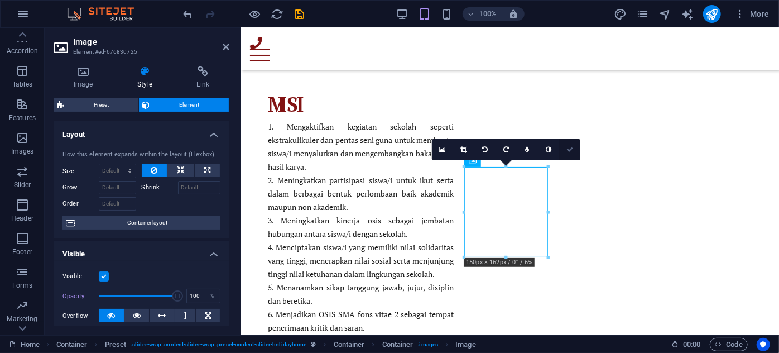
scroll to position [1261, 0]
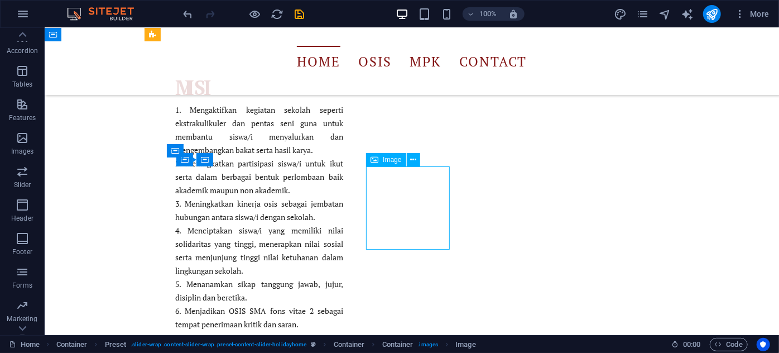
select select "px"
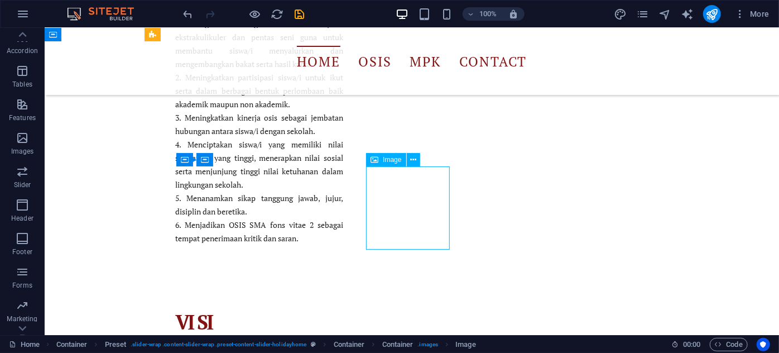
scroll to position [1175, 0]
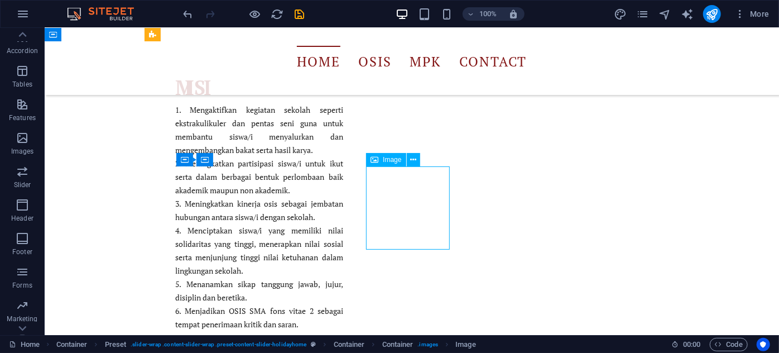
select select "px"
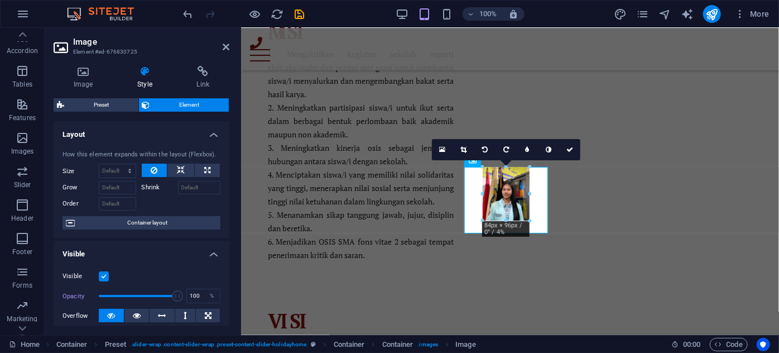
drag, startPoint x: 548, startPoint y: 256, endPoint x: 511, endPoint y: 214, distance: 55.8
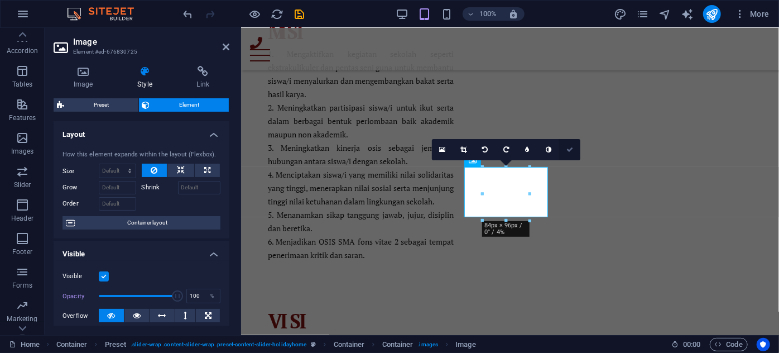
click at [569, 149] on icon at bounding box center [570, 149] width 7 height 7
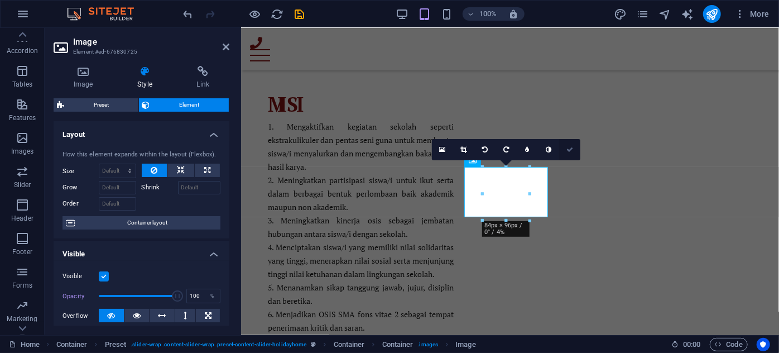
scroll to position [1261, 0]
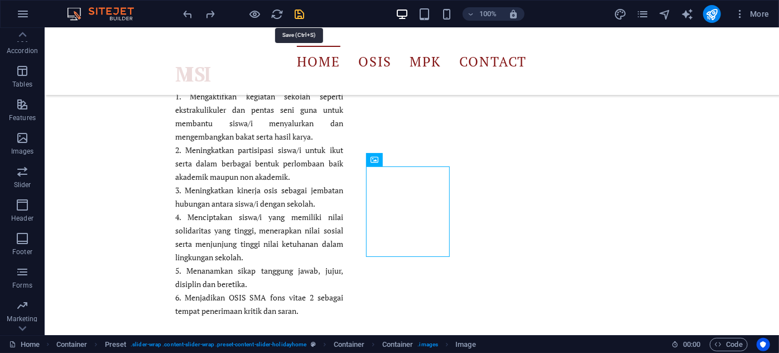
click at [298, 12] on icon "save" at bounding box center [300, 14] width 13 height 13
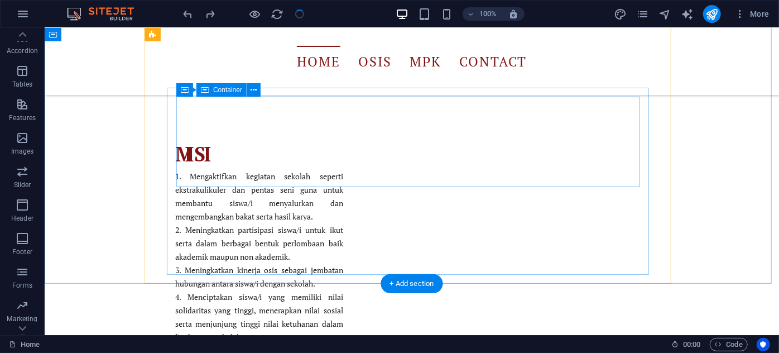
scroll to position [1176, 0]
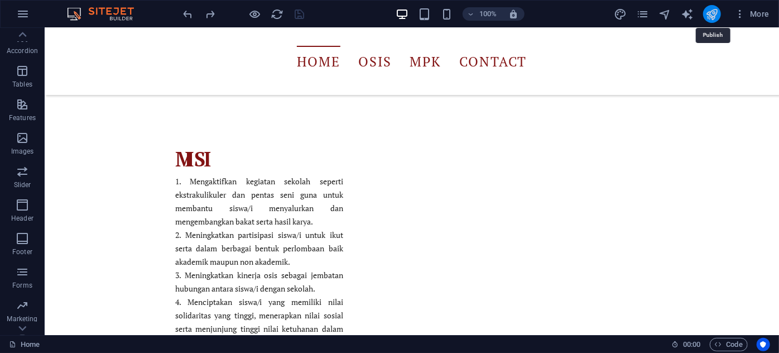
click at [715, 14] on icon "publish" at bounding box center [712, 14] width 13 height 13
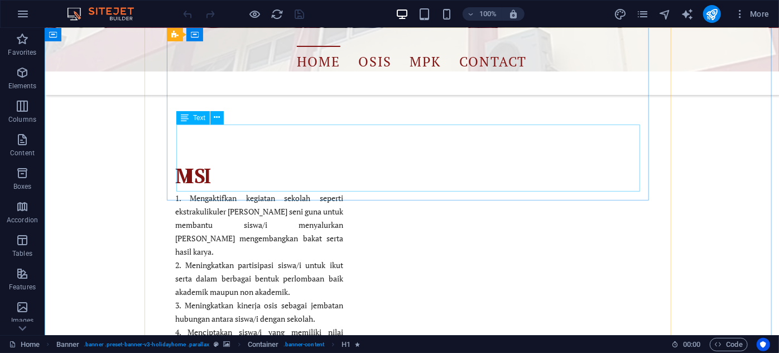
scroll to position [1284, 0]
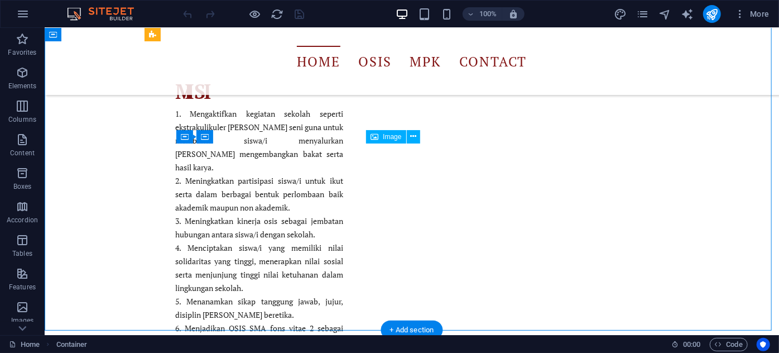
select select "px"
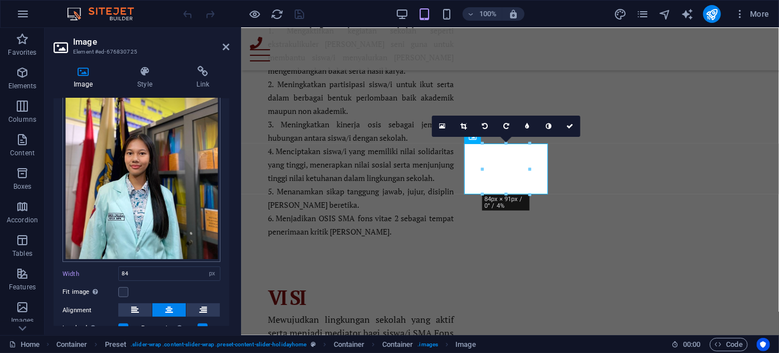
scroll to position [151, 0]
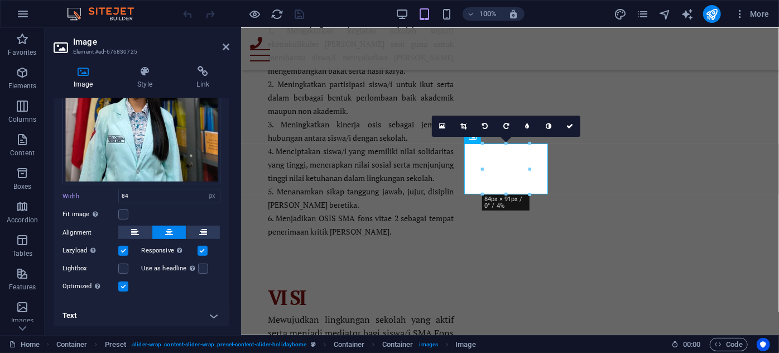
click at [117, 310] on h4 "Text" at bounding box center [142, 315] width 176 height 27
drag, startPoint x: 135, startPoint y: 103, endPoint x: 138, endPoint y: 94, distance: 9.5
click at [135, 102] on div "Drag files here, click to choose files or select files from Files or our free s…" at bounding box center [142, 80] width 158 height 209
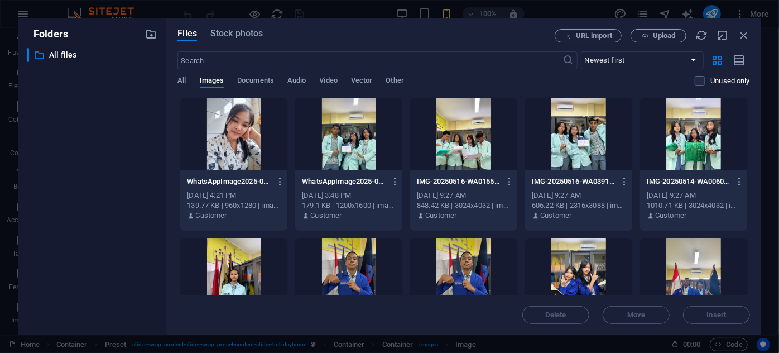
click at [143, 74] on div "​ All files All files" at bounding box center [92, 187] width 131 height 278
click at [742, 34] on icon "button" at bounding box center [744, 35] width 12 height 12
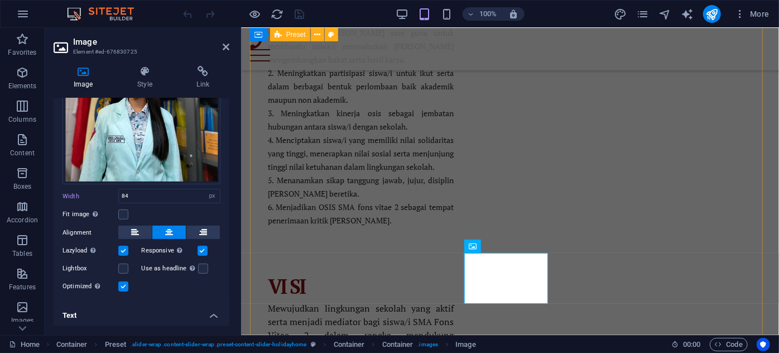
scroll to position [1089, 0]
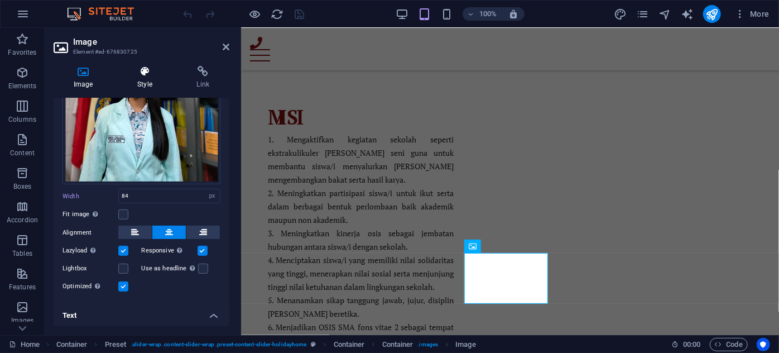
click at [148, 74] on icon at bounding box center [144, 71] width 55 height 11
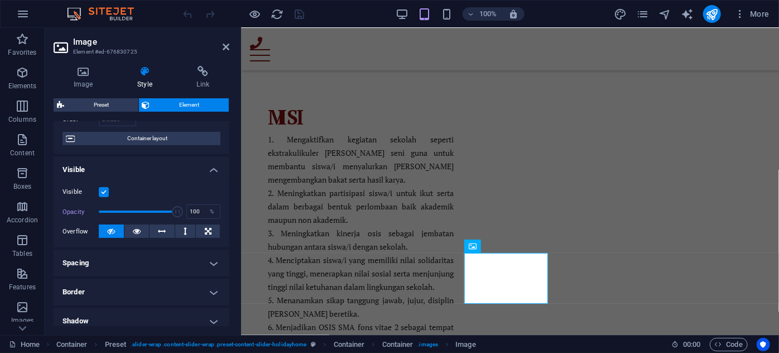
scroll to position [169, 0]
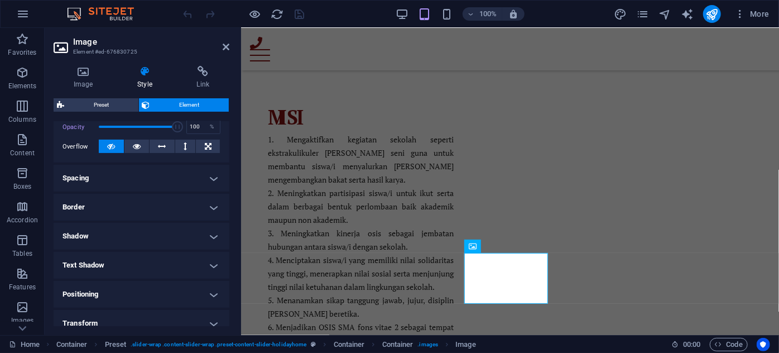
click at [165, 184] on h4 "Spacing" at bounding box center [142, 178] width 176 height 27
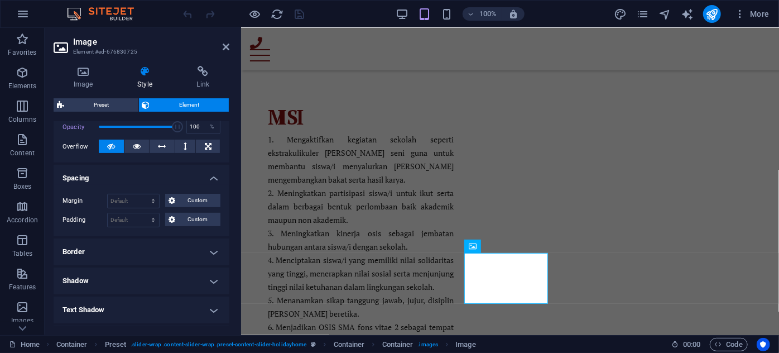
click at [123, 254] on h4 "Border" at bounding box center [142, 251] width 176 height 27
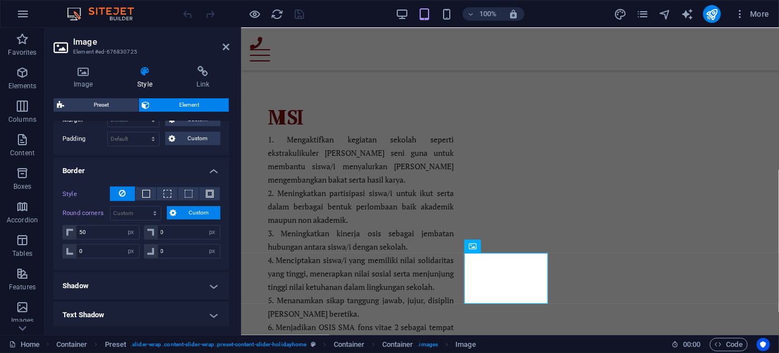
scroll to position [254, 0]
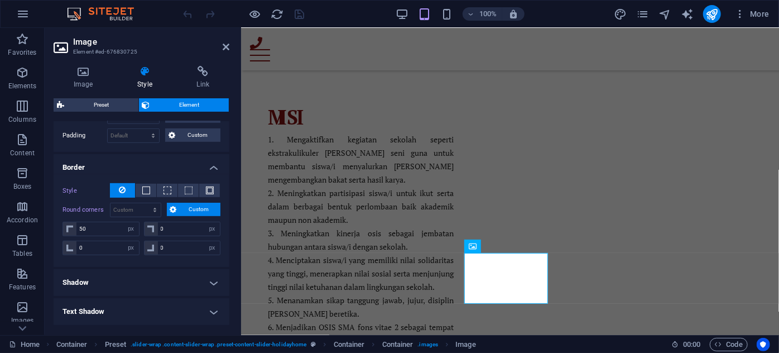
click at [181, 209] on span "Custom" at bounding box center [198, 209] width 37 height 13
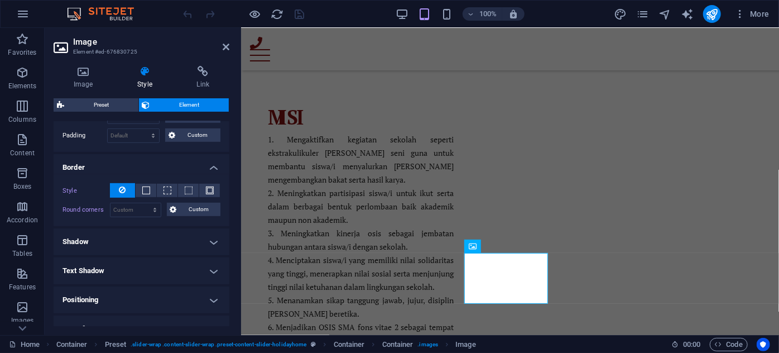
click at [124, 190] on icon at bounding box center [122, 189] width 7 height 13
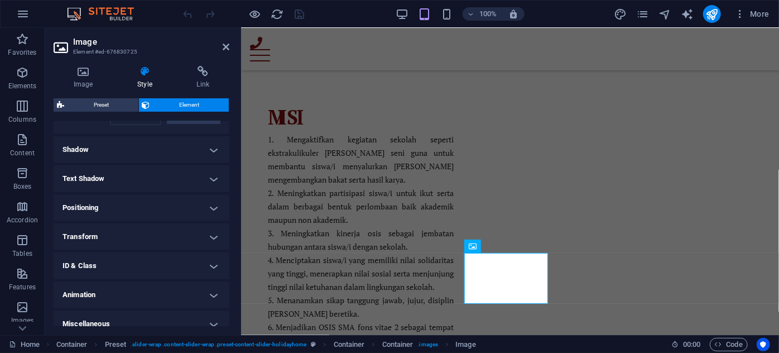
scroll to position [355, 0]
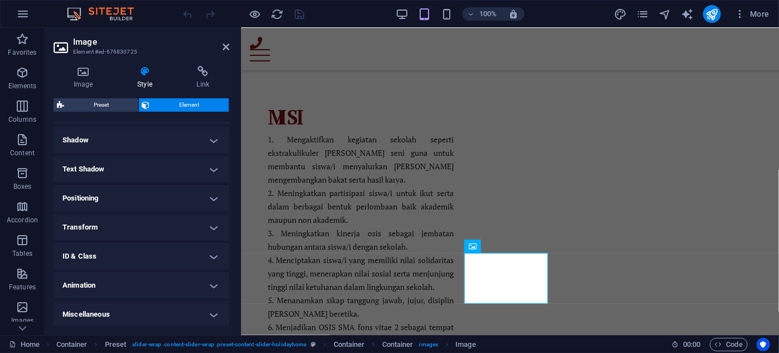
click at [174, 218] on h4 "Transform" at bounding box center [142, 227] width 176 height 27
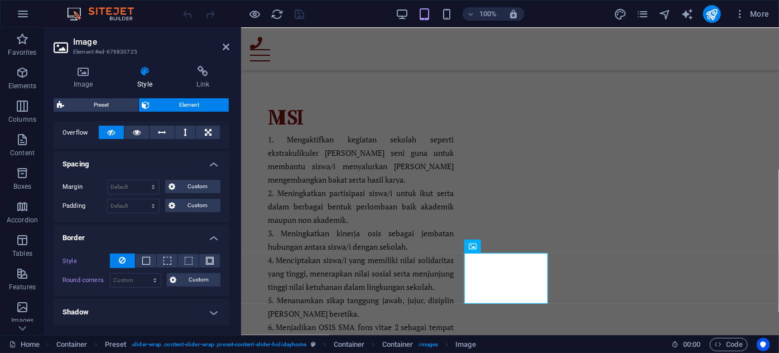
scroll to position [186, 0]
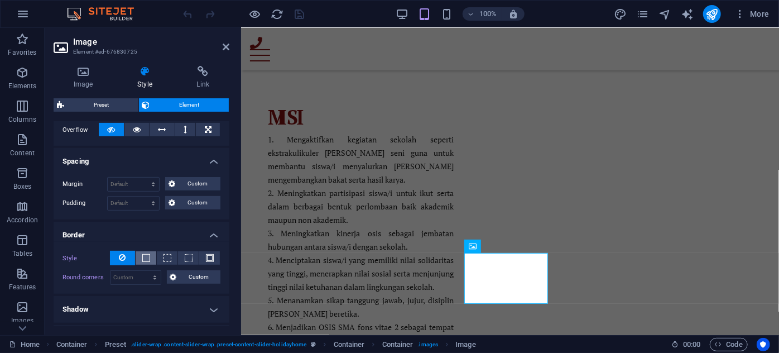
click at [149, 254] on button at bounding box center [146, 257] width 21 height 13
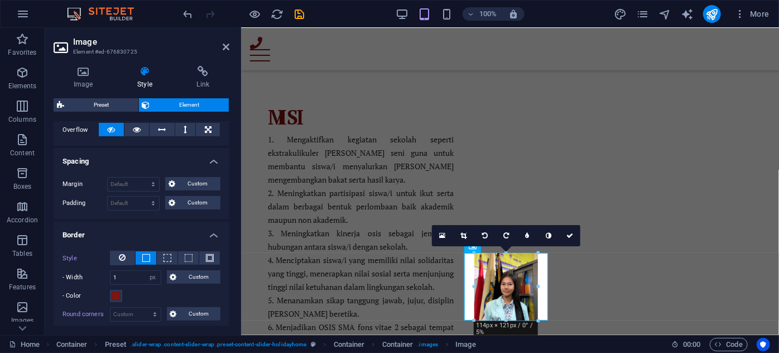
drag, startPoint x: 532, startPoint y: 303, endPoint x: 544, endPoint y: 319, distance: 20.7
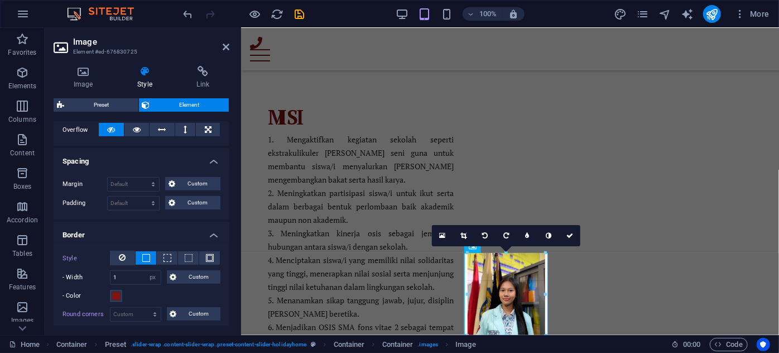
drag, startPoint x: 537, startPoint y: 321, endPoint x: 548, endPoint y: 335, distance: 18.3
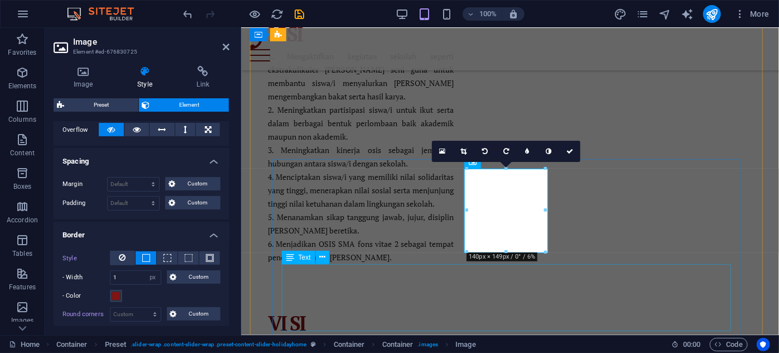
scroll to position [1173, 0]
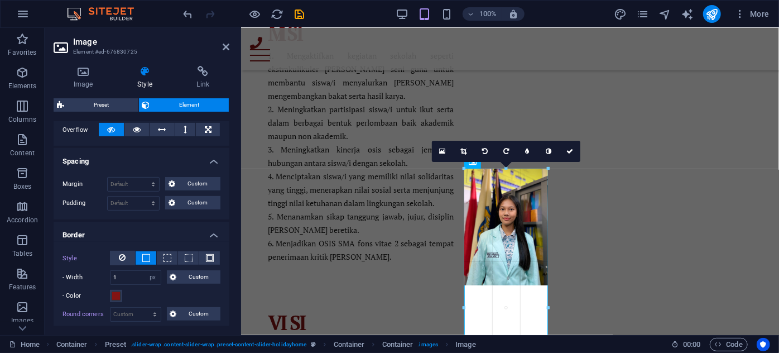
drag, startPoint x: 548, startPoint y: 254, endPoint x: 320, endPoint y: 256, distance: 227.8
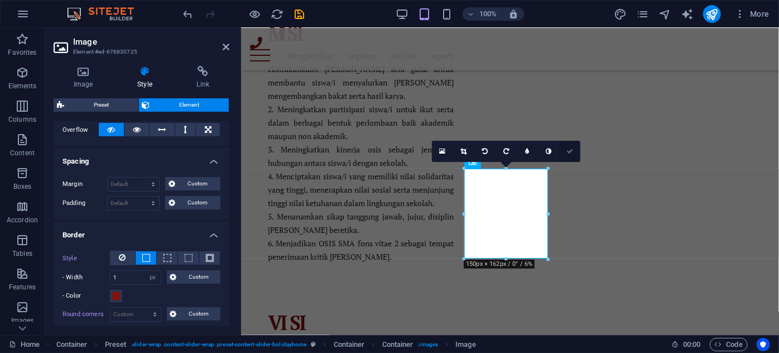
click at [571, 154] on link at bounding box center [569, 151] width 21 height 21
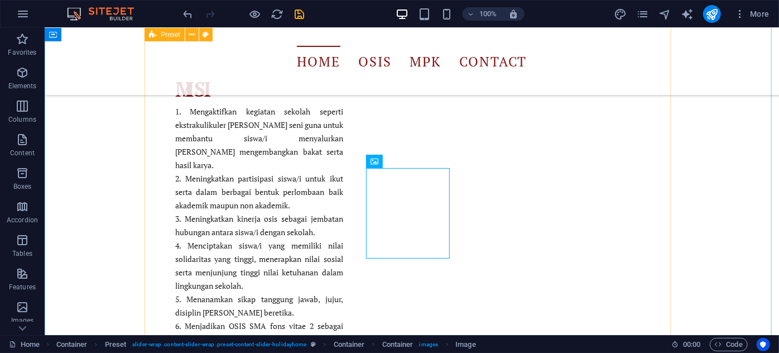
scroll to position [1259, 0]
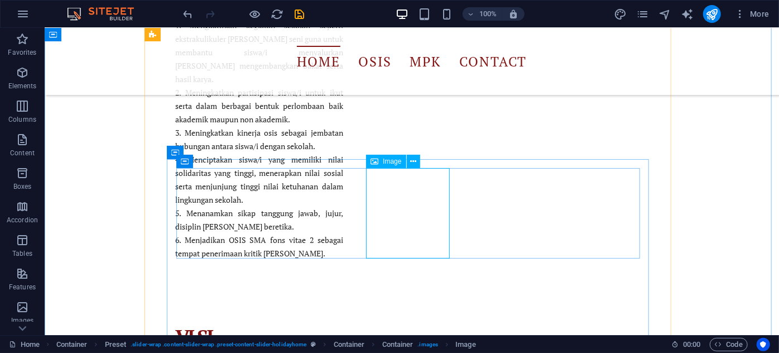
scroll to position [1173, 0]
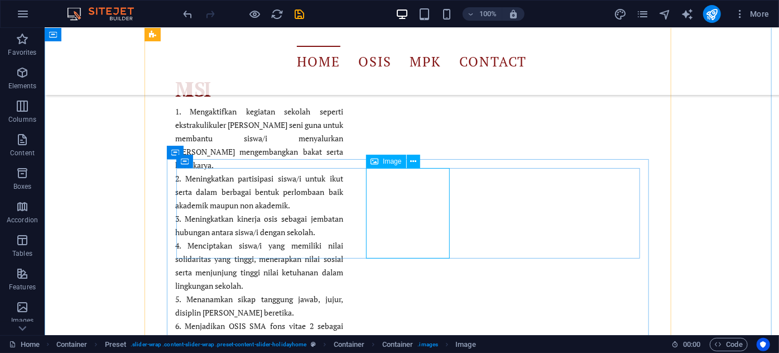
select select "px"
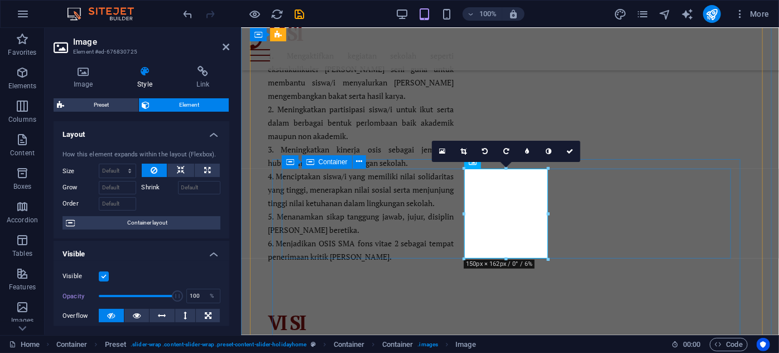
drag, startPoint x: 561, startPoint y: 210, endPoint x: 520, endPoint y: 194, distance: 43.7
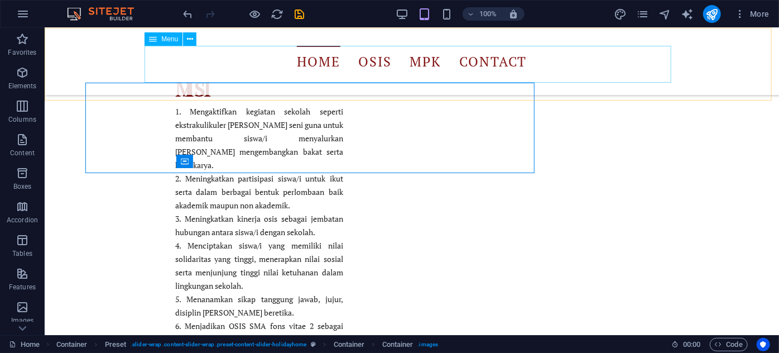
scroll to position [1259, 0]
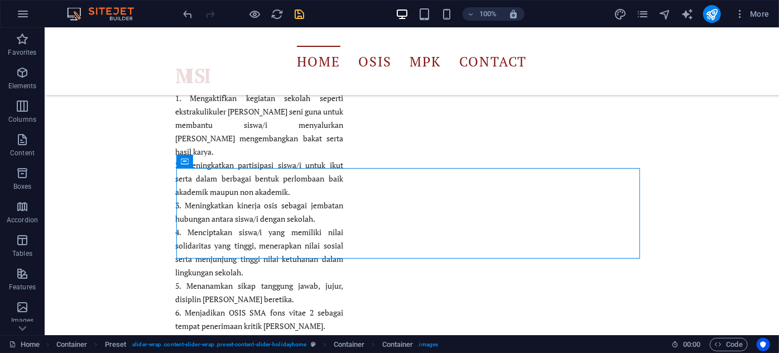
click at [299, 12] on icon "save" at bounding box center [300, 14] width 13 height 13
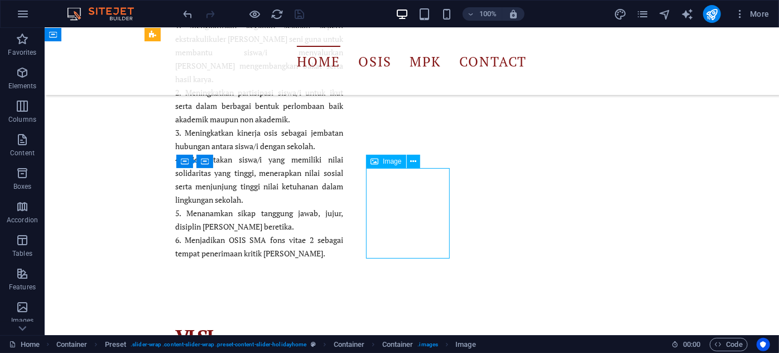
scroll to position [1173, 0]
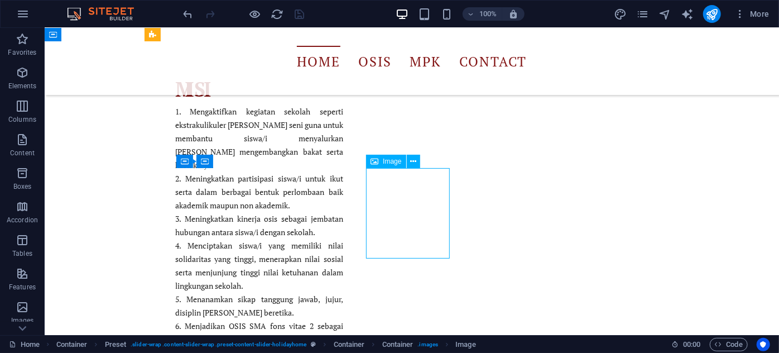
select select "px"
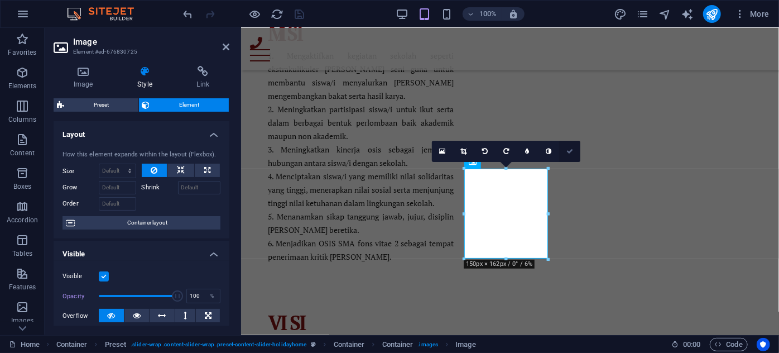
click at [573, 144] on link at bounding box center [569, 151] width 21 height 21
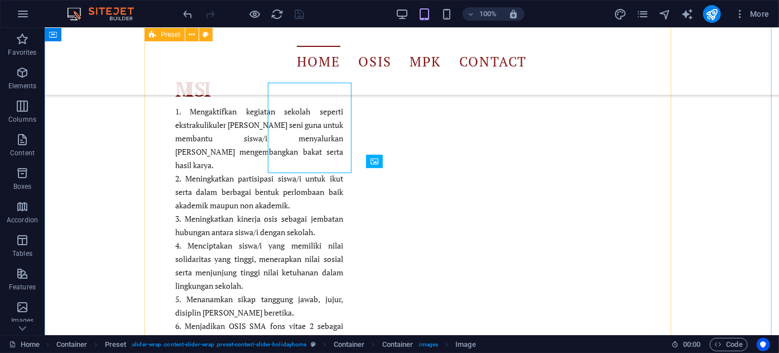
scroll to position [1259, 0]
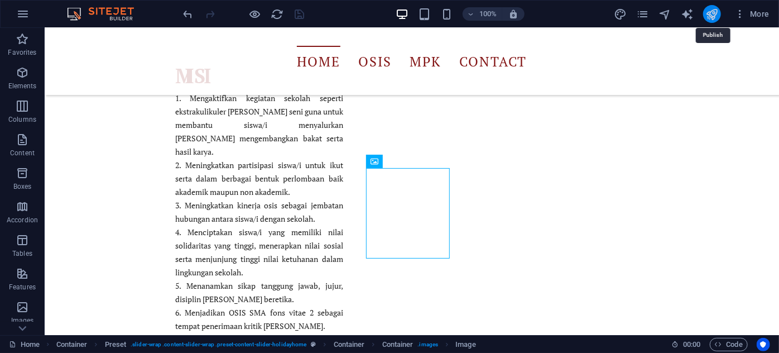
click at [713, 10] on icon "publish" at bounding box center [712, 14] width 13 height 13
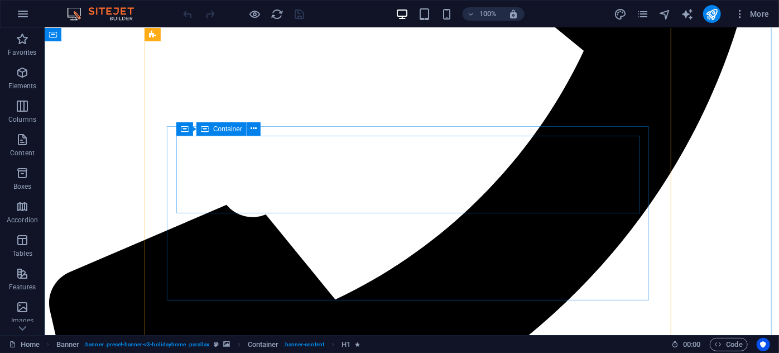
scroll to position [1354, 0]
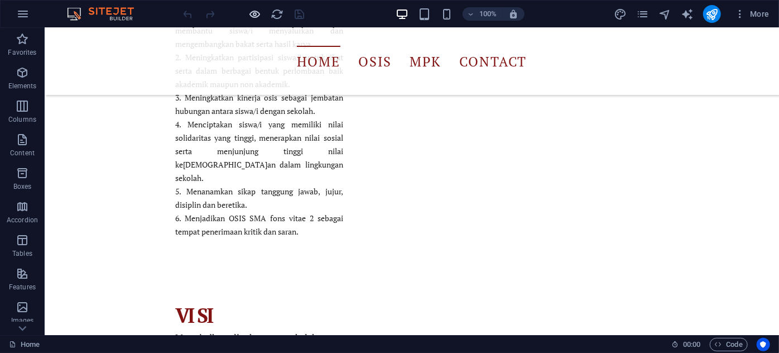
click at [261, 11] on span "button" at bounding box center [254, 14] width 13 height 13
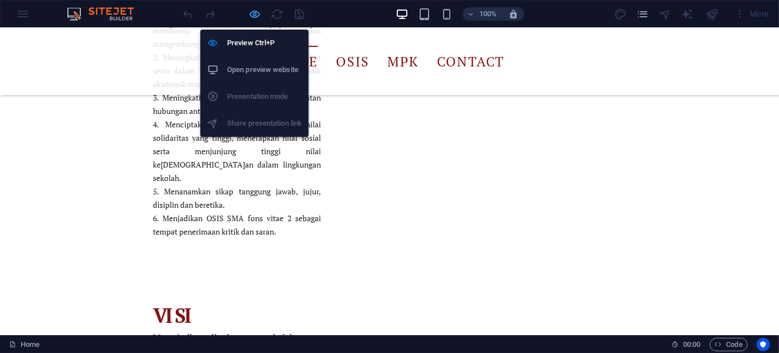
scroll to position [1355, 0]
drag, startPoint x: 245, startPoint y: 9, endPoint x: 251, endPoint y: 15, distance: 7.9
click at [251, 15] on div at bounding box center [243, 14] width 125 height 18
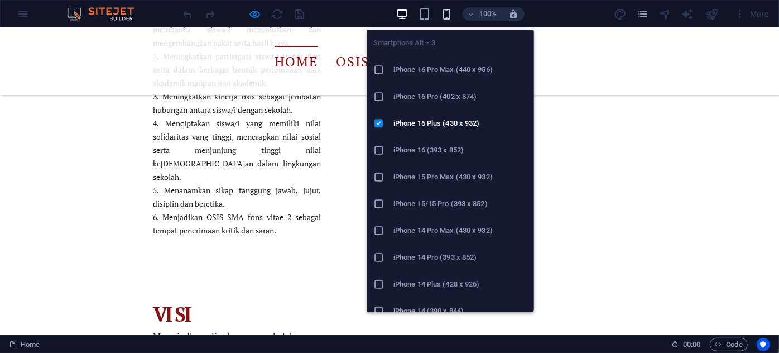
click at [447, 8] on icon "button" at bounding box center [447, 14] width 13 height 13
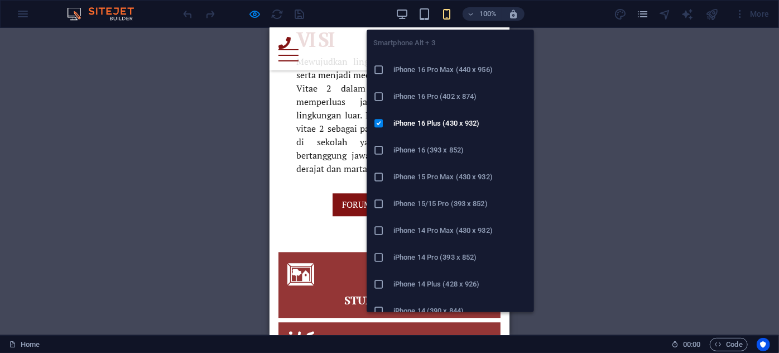
scroll to position [1487, 0]
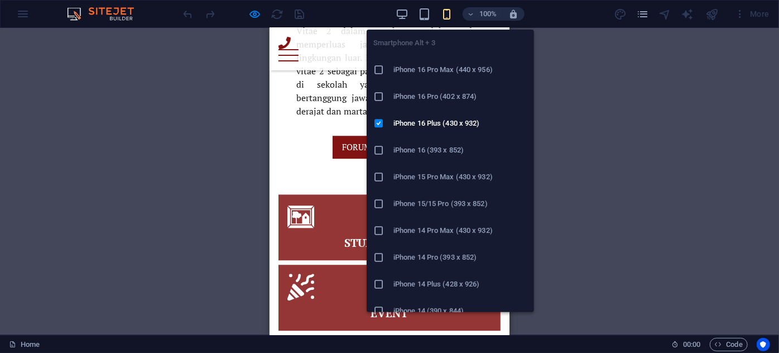
click at [572, 255] on div "Drag here to replace the existing content. Press “Ctrl” if you want to create a…" at bounding box center [389, 181] width 779 height 307
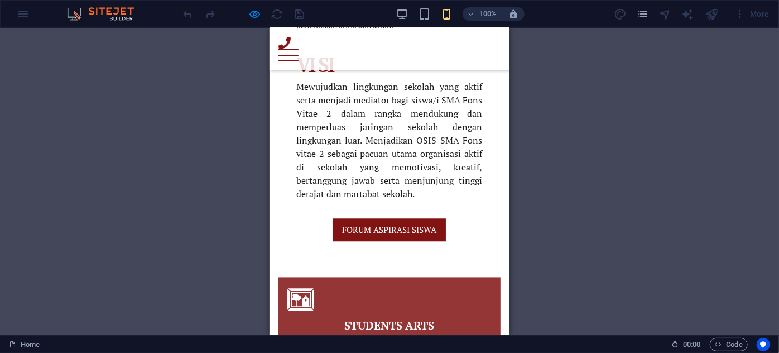
scroll to position [1403, 0]
